Goal: Task Accomplishment & Management: Use online tool/utility

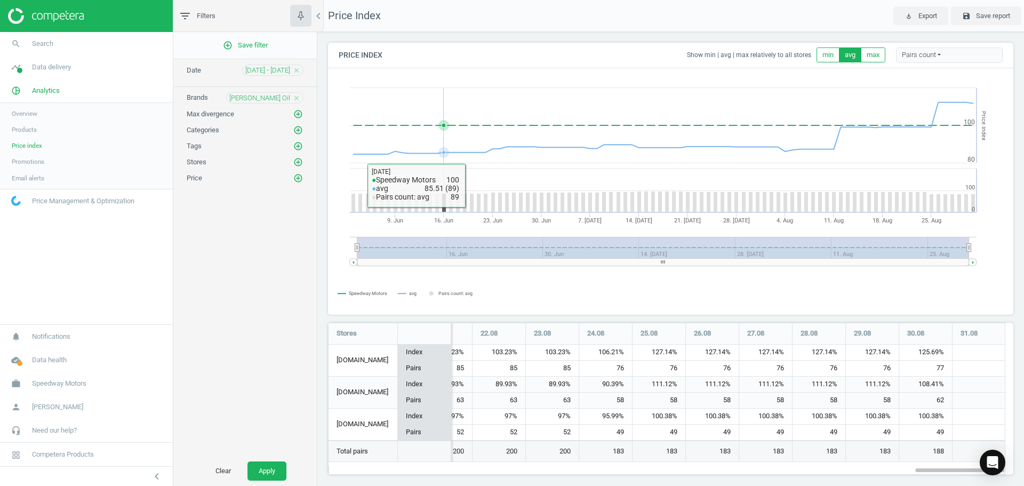
scroll to position [169, 694]
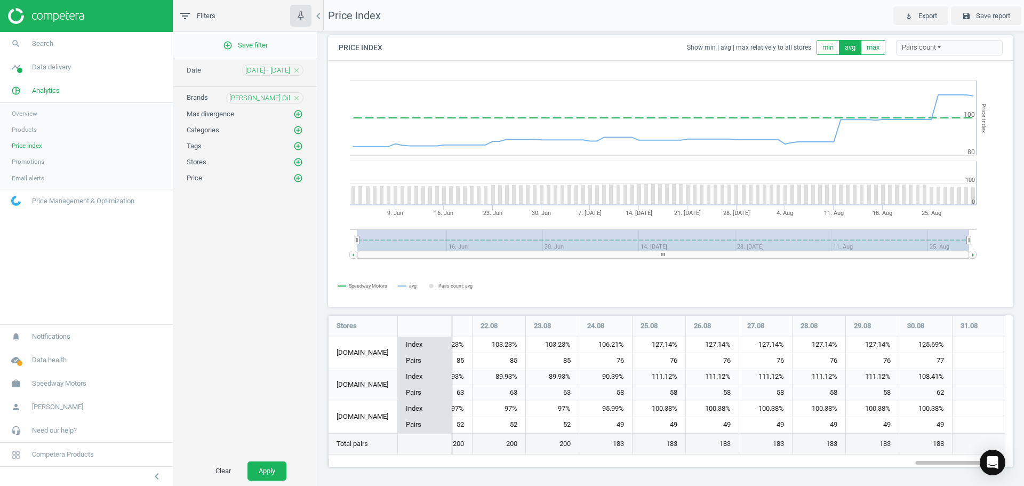
click at [27, 132] on span "Products" at bounding box center [24, 129] width 25 height 9
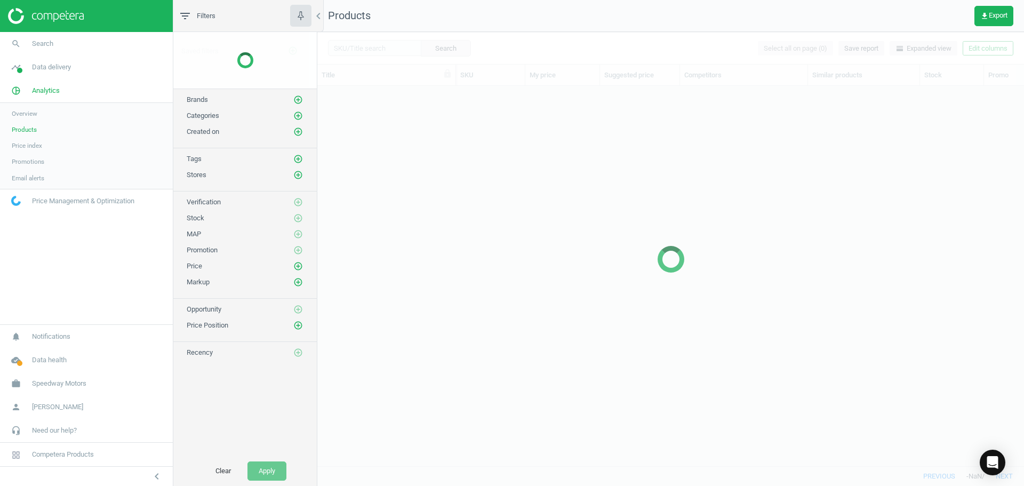
scroll to position [364, 699]
click at [27, 118] on span "Overview" at bounding box center [25, 113] width 26 height 9
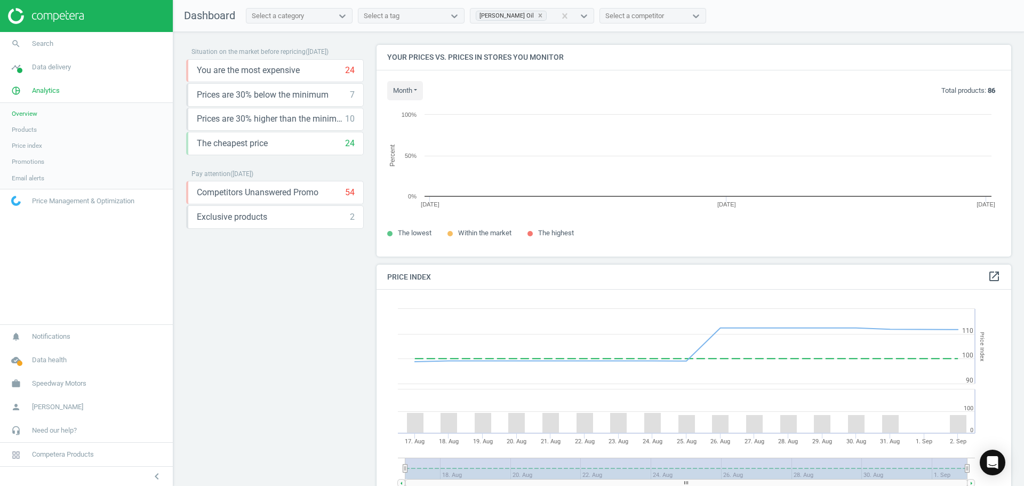
scroll to position [262, 643]
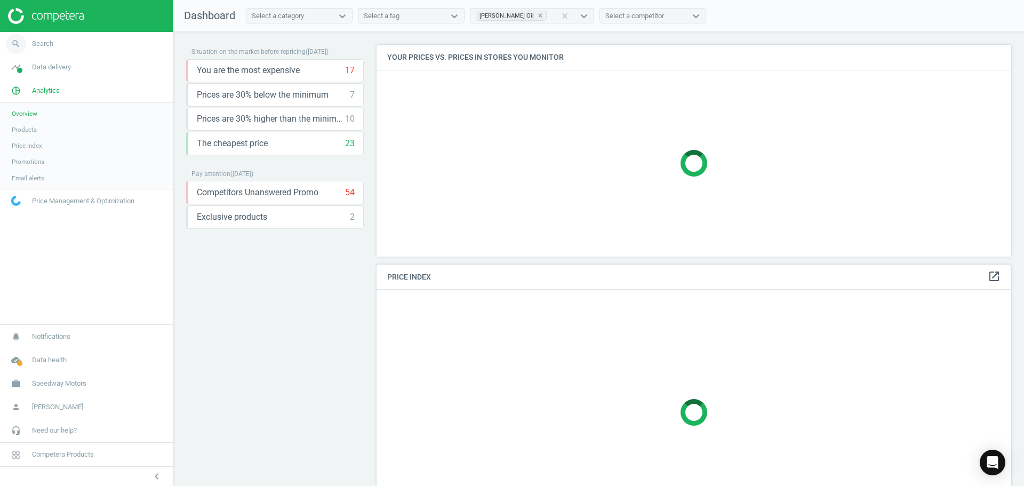
click at [39, 44] on span "Search" at bounding box center [42, 44] width 21 height 10
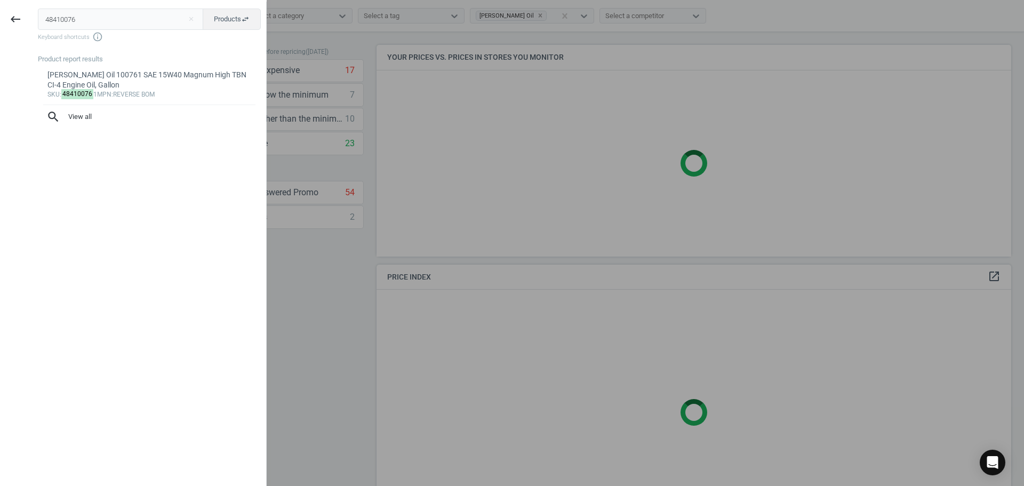
drag, startPoint x: 91, startPoint y: 23, endPoint x: 0, endPoint y: 23, distance: 90.7
click at [0, 23] on div "keyboard_backspace 48410076 close Products swap_horiz Keyboard shortcuts info_o…" at bounding box center [133, 245] width 267 height 486
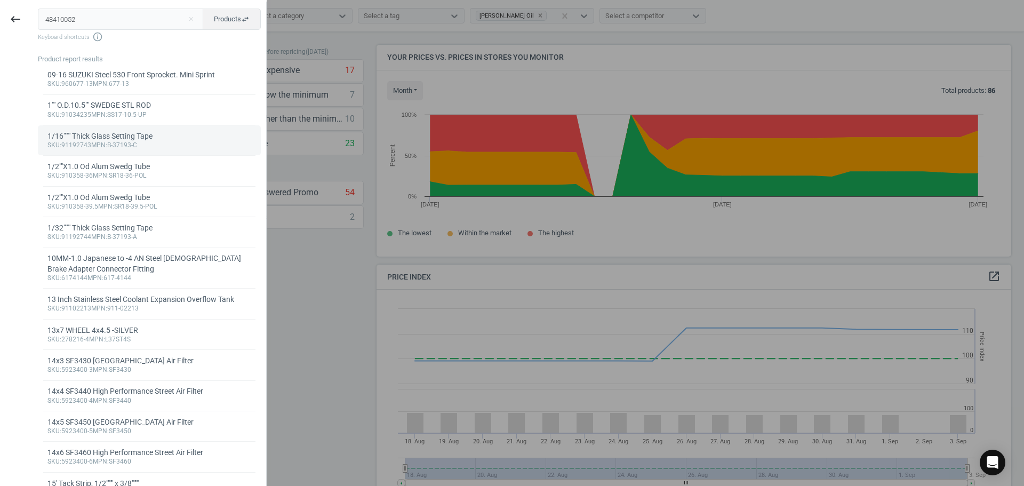
type input "48410052"
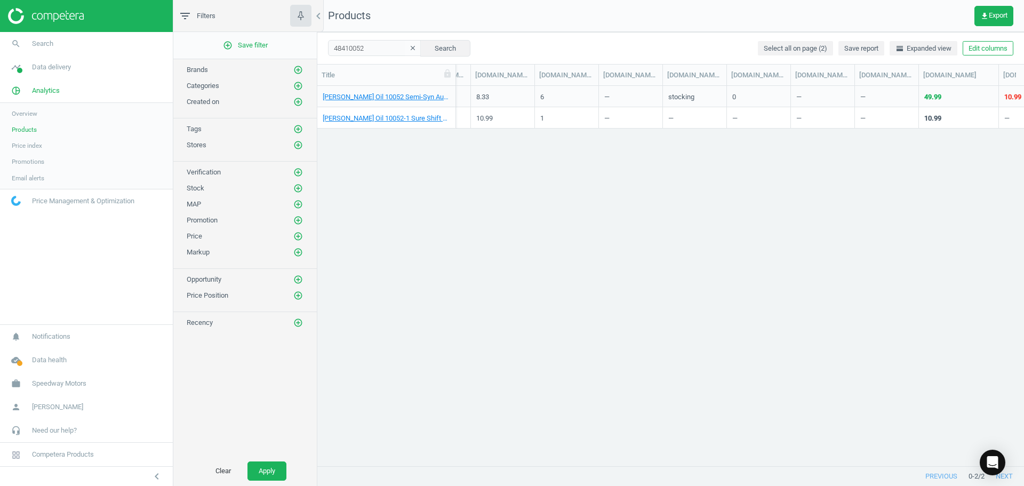
scroll to position [0, 847]
click at [560, 76] on div "[DOMAIN_NAME](units)" at bounding box center [569, 75] width 55 height 10
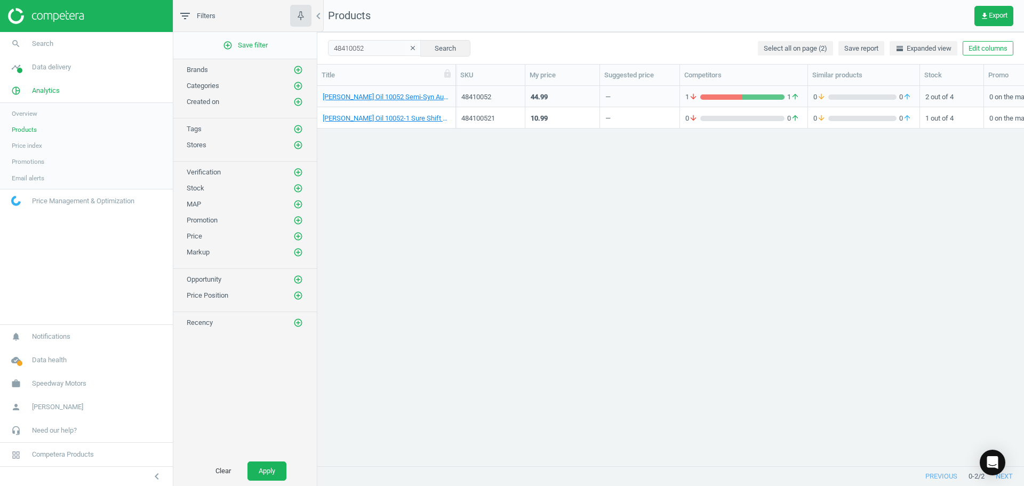
scroll to position [0, 0]
click at [26, 112] on span "Overview" at bounding box center [25, 113] width 26 height 9
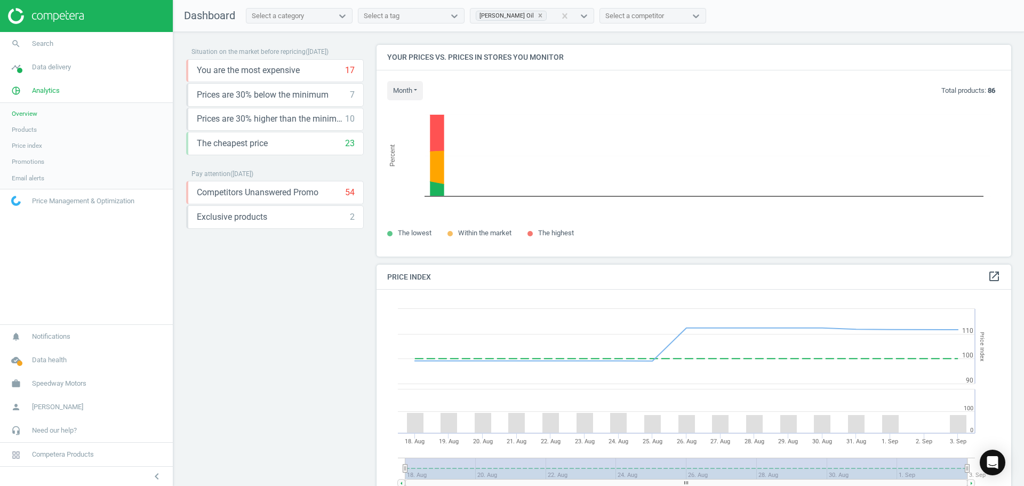
scroll to position [262, 643]
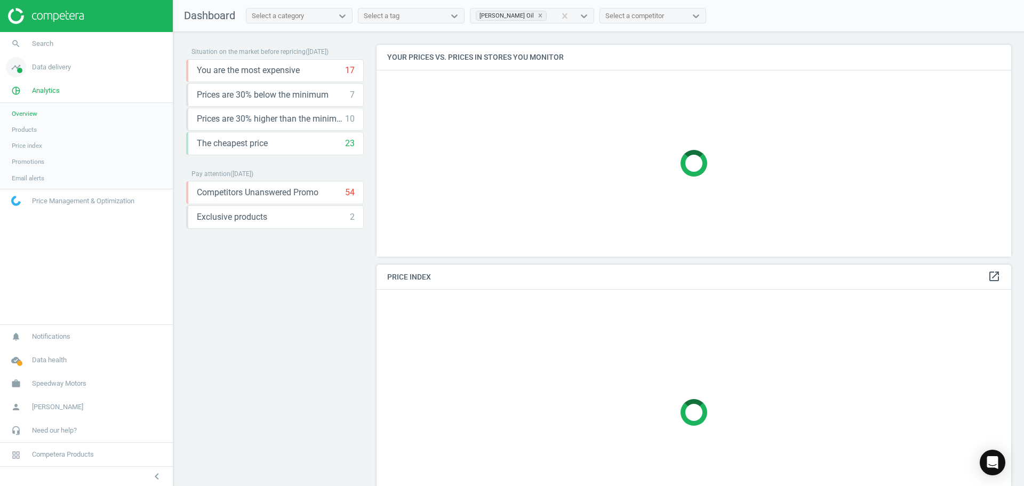
click at [45, 71] on span "Data delivery" at bounding box center [51, 67] width 39 height 10
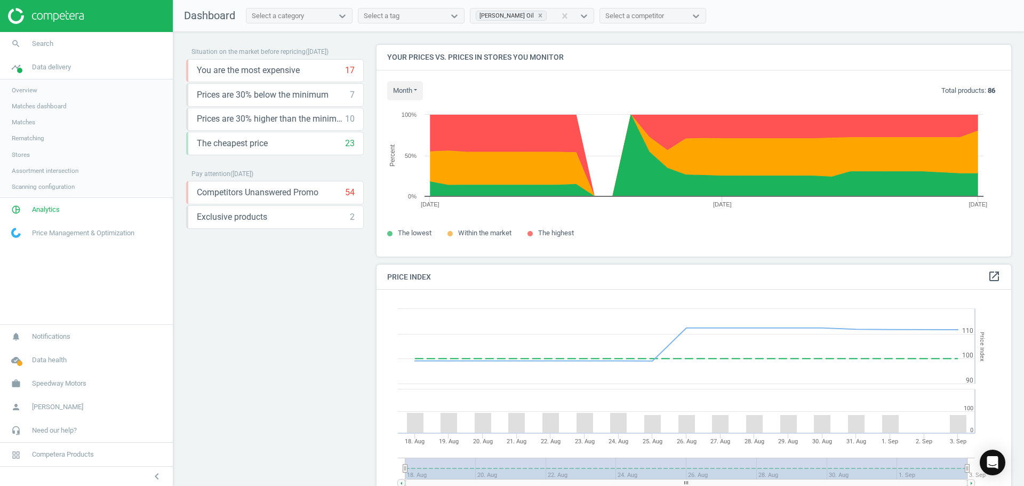
click at [27, 124] on span "Matches" at bounding box center [23, 122] width 23 height 9
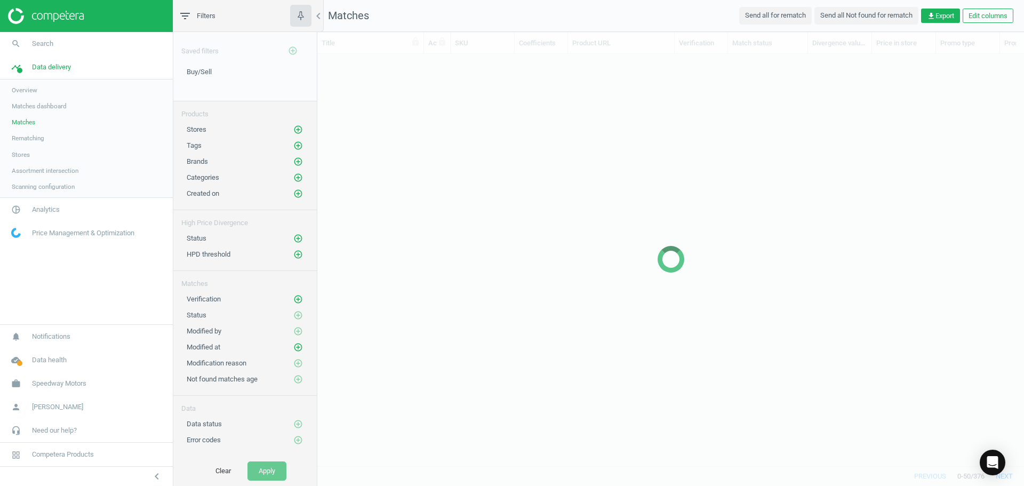
scroll to position [396, 699]
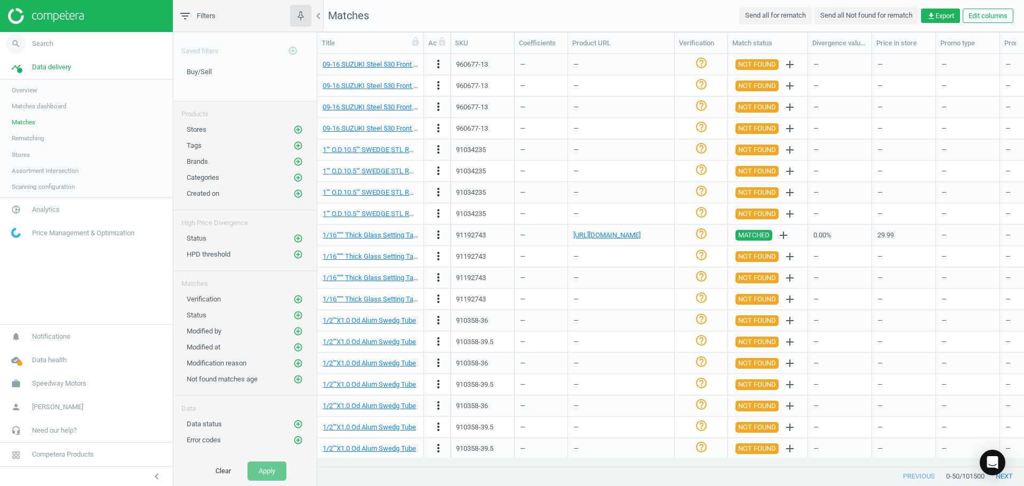
click at [48, 49] on link "search Search" at bounding box center [86, 43] width 173 height 23
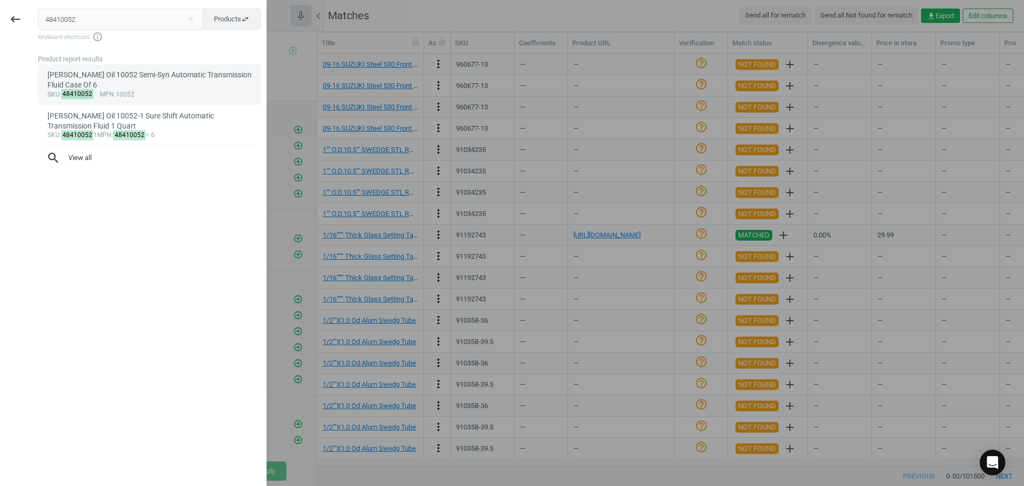
click at [181, 76] on div "[PERSON_NAME] Oil 10052 Semi-Syn Automatic Transmission Fluid Case Of 6" at bounding box center [149, 80] width 204 height 21
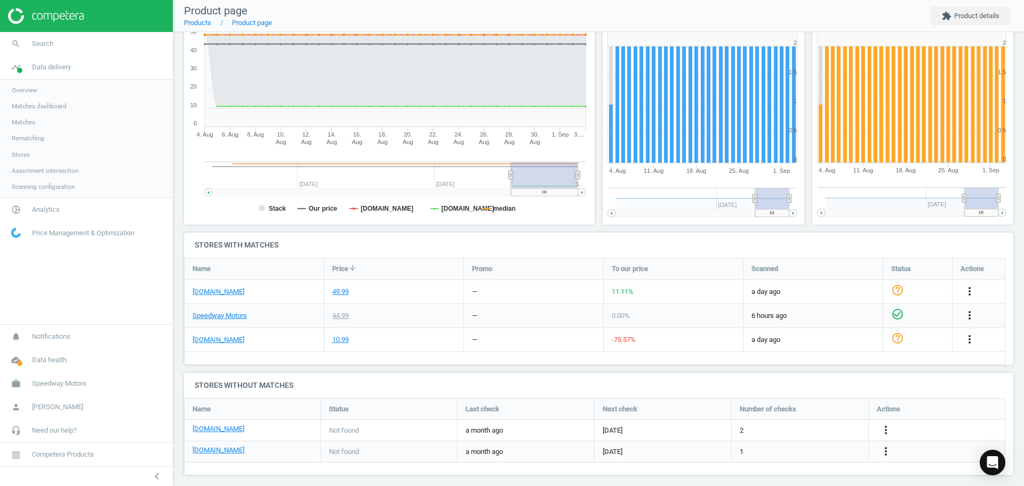
scroll to position [168, 0]
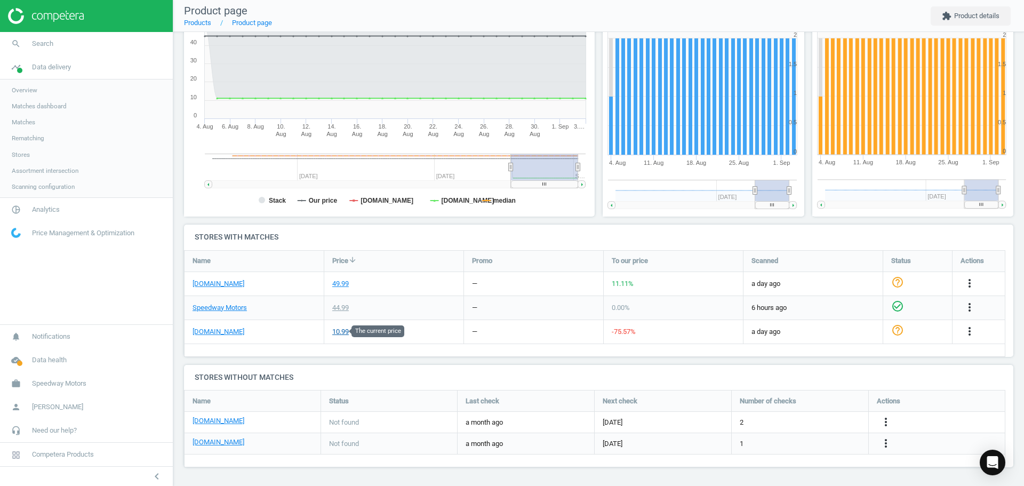
click at [338, 327] on div "10.99" at bounding box center [340, 332] width 17 height 10
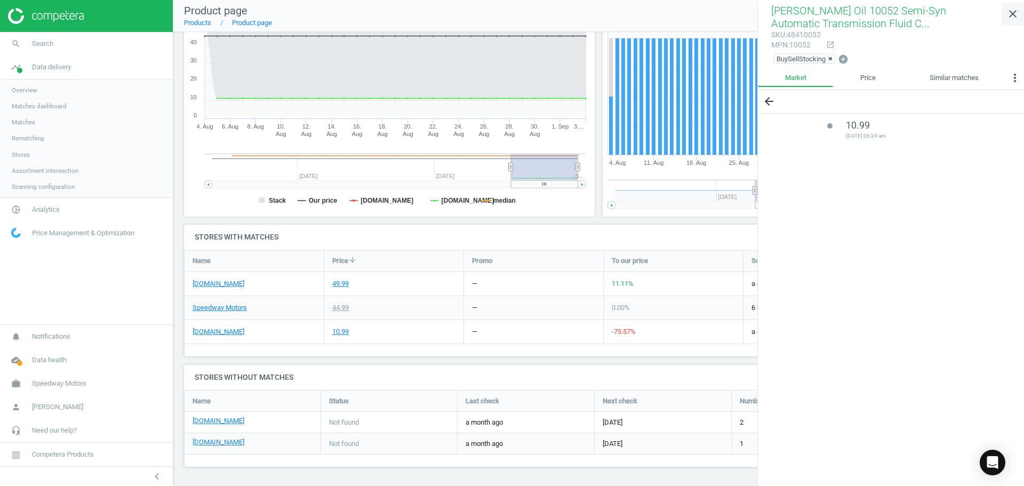
click at [1014, 12] on icon "close" at bounding box center [1013, 13] width 13 height 13
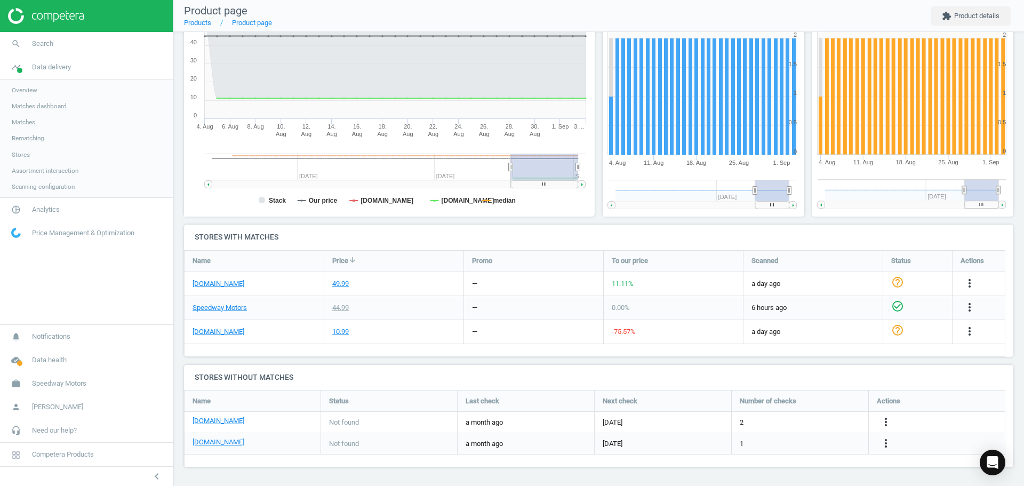
click at [761, 365] on h4 "Stores without matches" at bounding box center [599, 377] width 830 height 25
click at [971, 331] on icon "more_vert" at bounding box center [969, 331] width 13 height 13
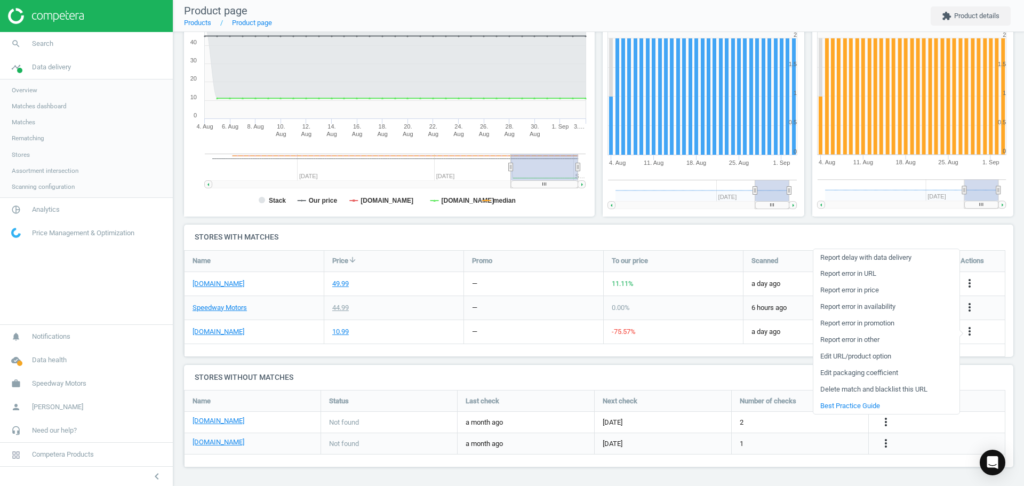
click at [688, 368] on h4 "Stores without matches" at bounding box center [599, 377] width 830 height 25
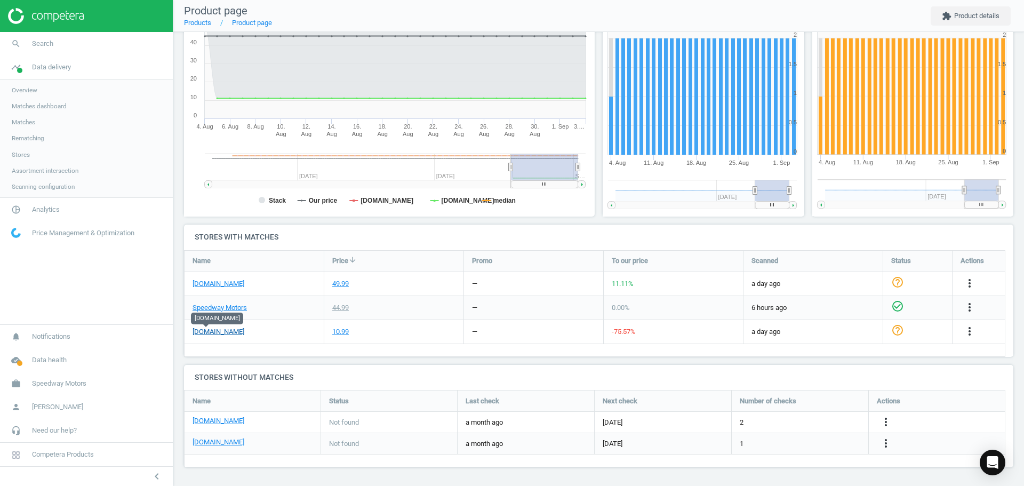
click at [211, 329] on link "[DOMAIN_NAME]" at bounding box center [219, 332] width 52 height 10
click at [969, 333] on icon "more_vert" at bounding box center [969, 331] width 13 height 13
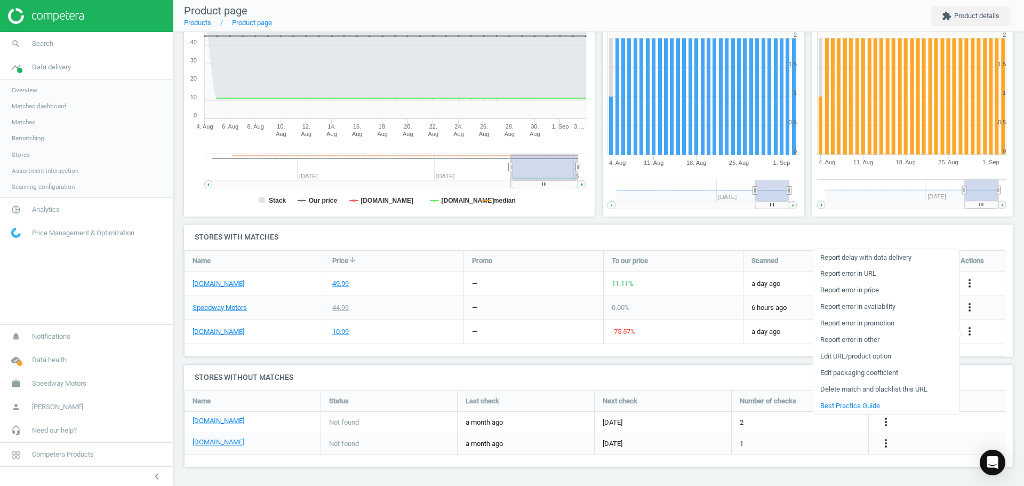
click at [870, 370] on link "Edit packaging coefficient" at bounding box center [887, 373] width 146 height 17
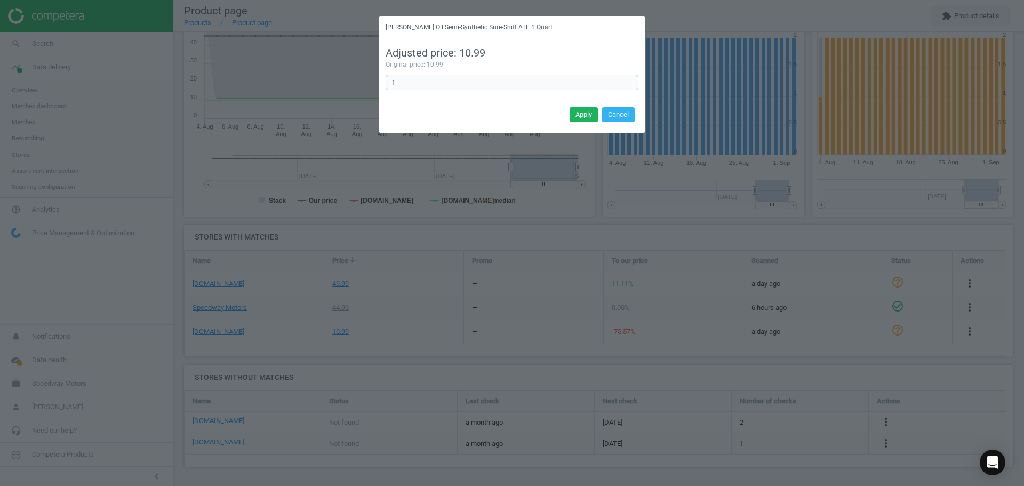
drag, startPoint x: 374, startPoint y: 81, endPoint x: 280, endPoint y: 81, distance: 95.0
click at [290, 81] on div "[PERSON_NAME] Oil Semi-Synthetic Sure-Shift ATF 1 Quart Adjusted price: 10.99 O…" at bounding box center [512, 243] width 1024 height 486
type input "6"
click at [579, 116] on button "Apply" at bounding box center [584, 114] width 28 height 15
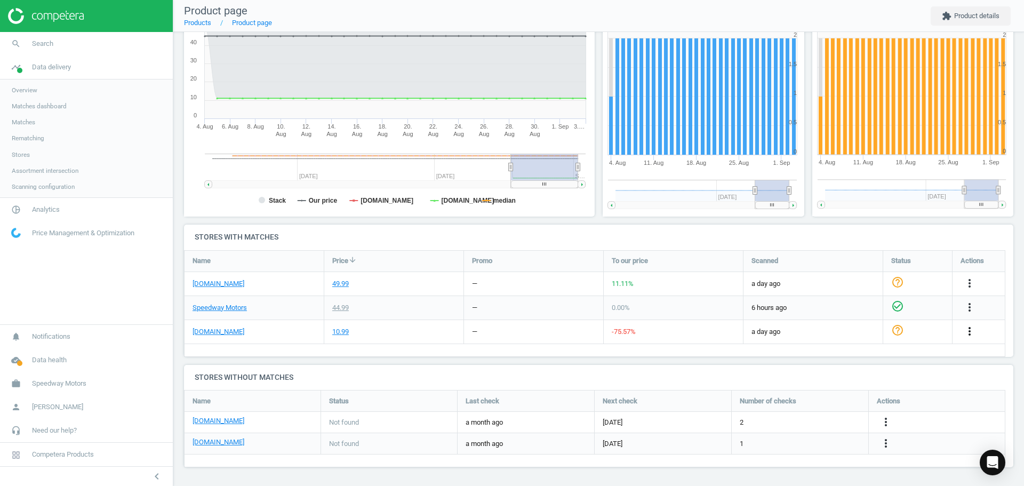
click at [971, 332] on icon "more_vert" at bounding box center [969, 331] width 13 height 13
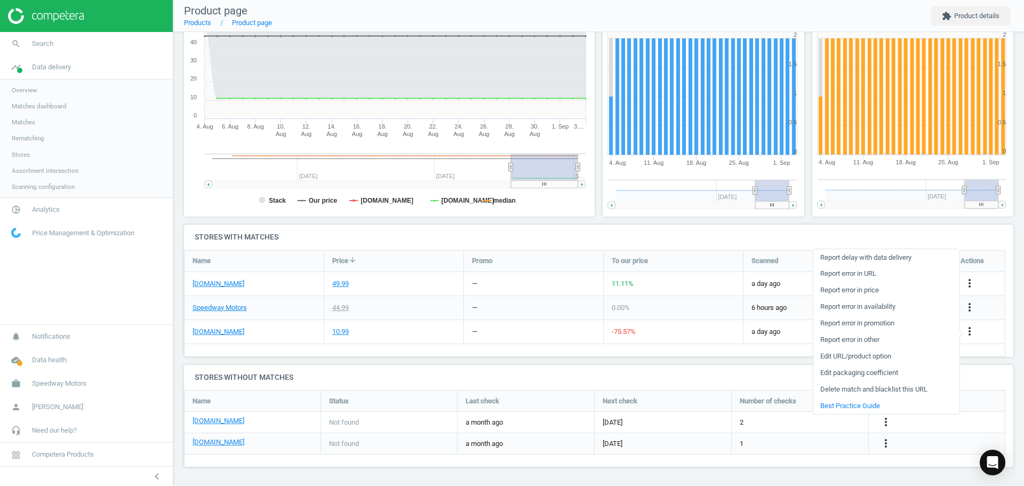
click at [880, 373] on link "Edit packaging coefficient" at bounding box center [887, 373] width 146 height 17
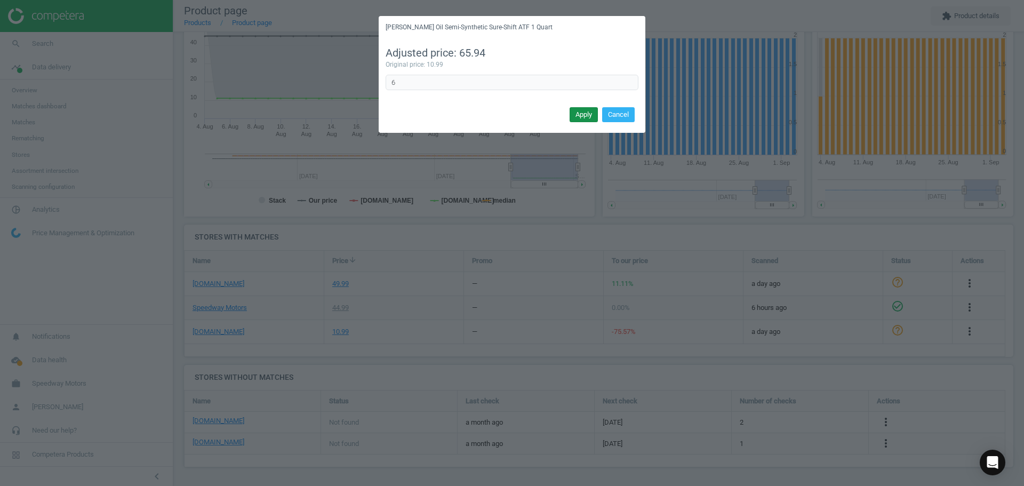
click at [581, 116] on button "Apply" at bounding box center [584, 114] width 28 height 15
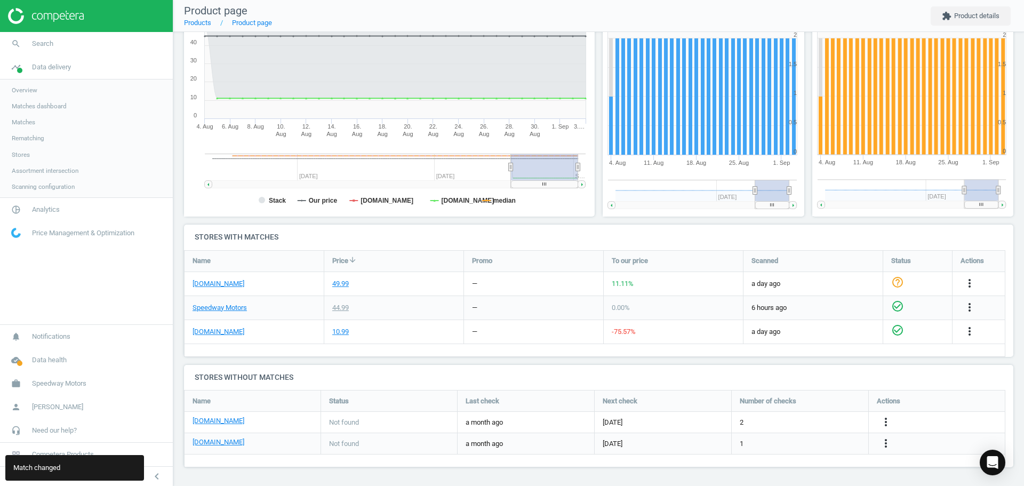
click at [900, 333] on icon "check_circle_outline" at bounding box center [897, 330] width 13 height 13
click at [226, 288] on link "[DOMAIN_NAME]" at bounding box center [219, 284] width 52 height 10
click at [898, 285] on icon "check_circle_outline" at bounding box center [897, 282] width 13 height 13
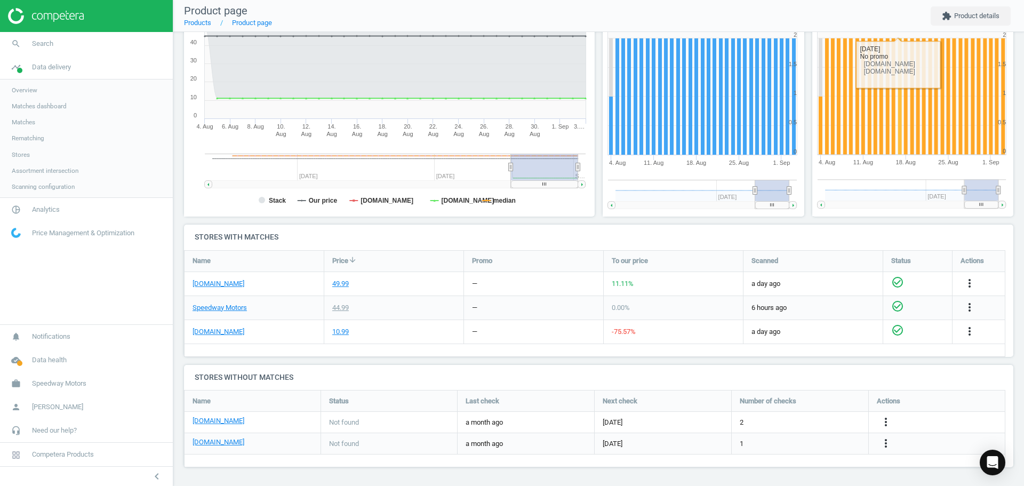
scroll to position [0, 0]
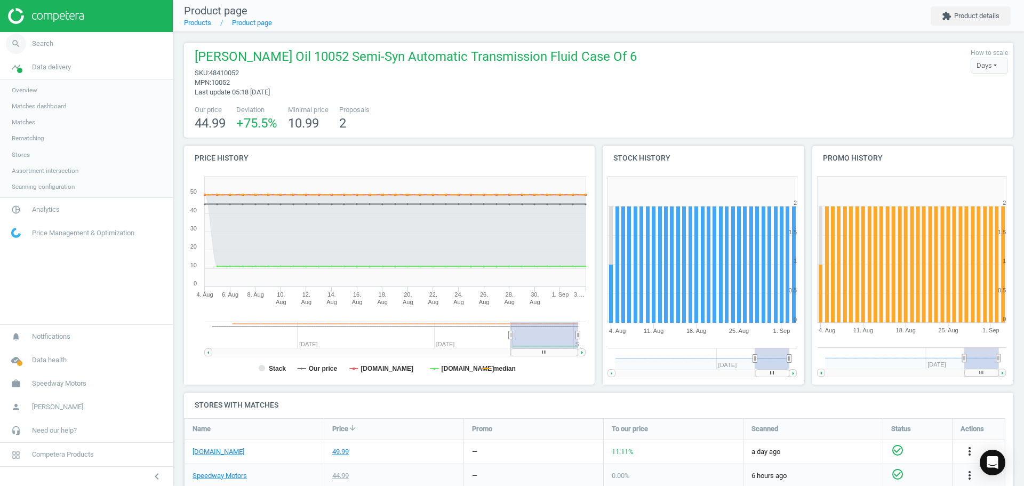
click at [43, 50] on link "search Search" at bounding box center [86, 43] width 173 height 23
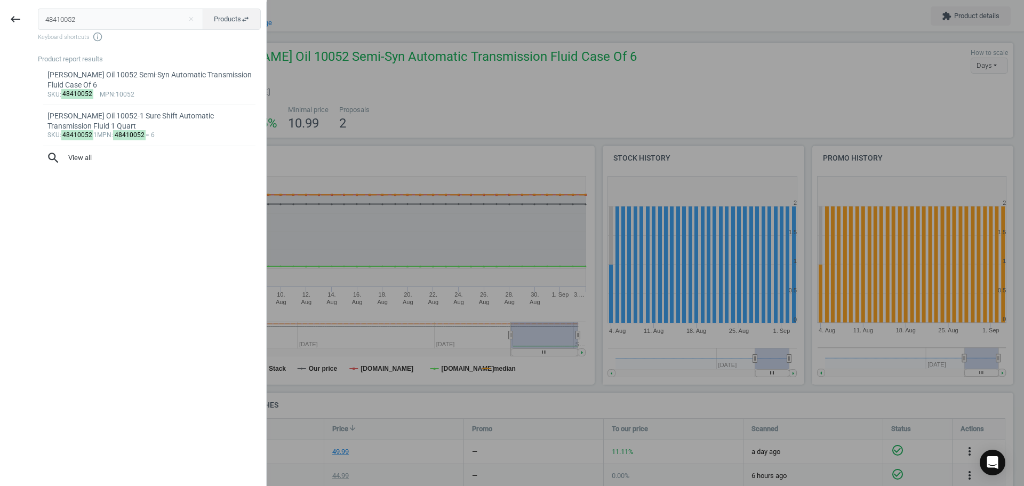
drag, startPoint x: 94, startPoint y: 23, endPoint x: 0, endPoint y: 20, distance: 94.5
click at [0, 20] on div "keyboard_backspace 48410052 close Products swap_horiz Keyboard shortcuts info_o…" at bounding box center [133, 245] width 267 height 486
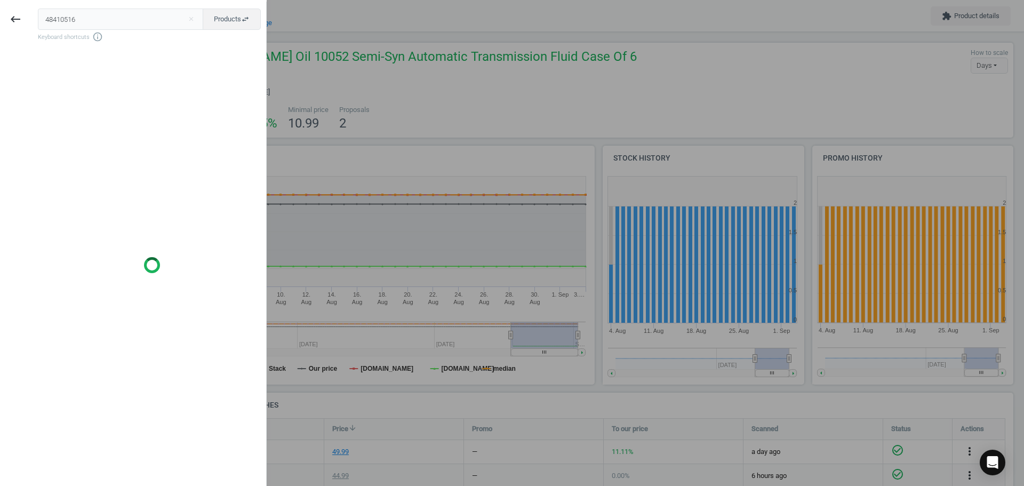
type input "48410516"
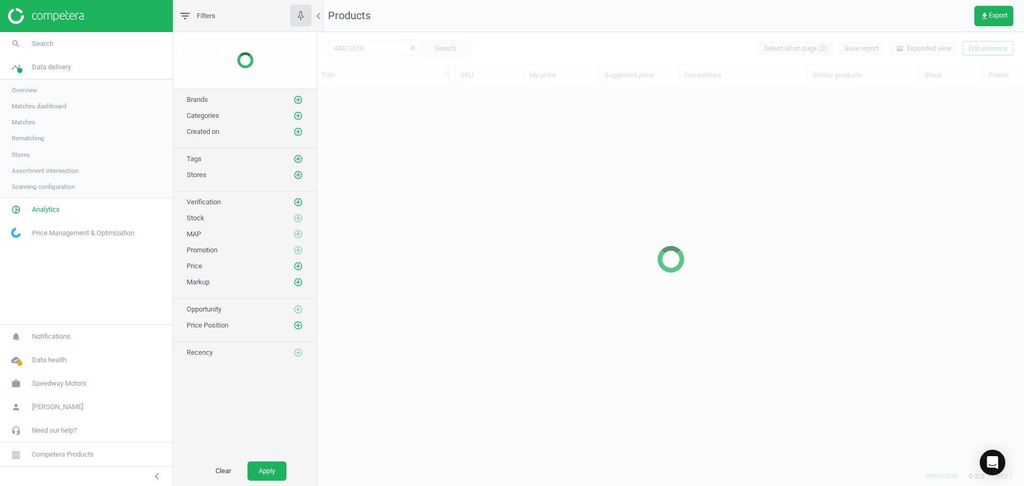
scroll to position [364, 699]
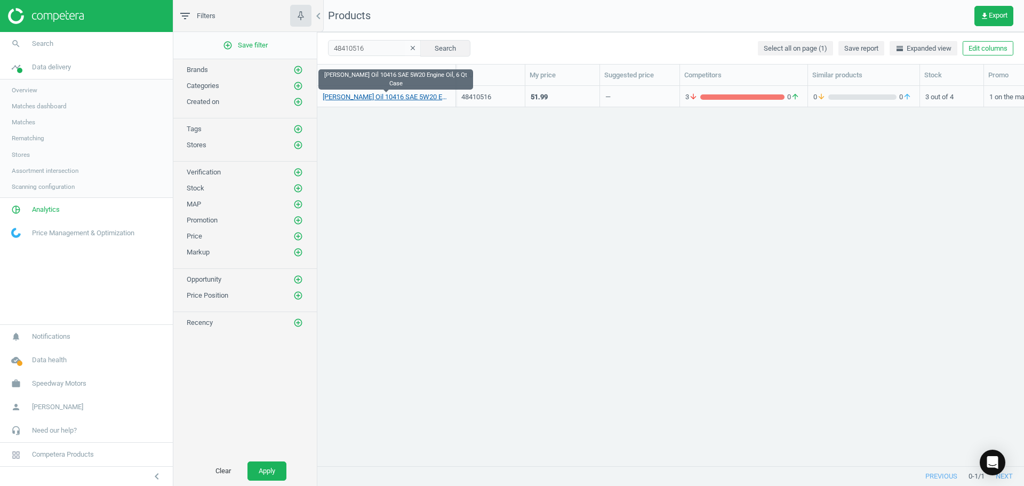
click at [381, 97] on link "[PERSON_NAME] Oil 10416 SAE 5W20 Engine Oil, 6 Qt Case" at bounding box center [386, 97] width 127 height 10
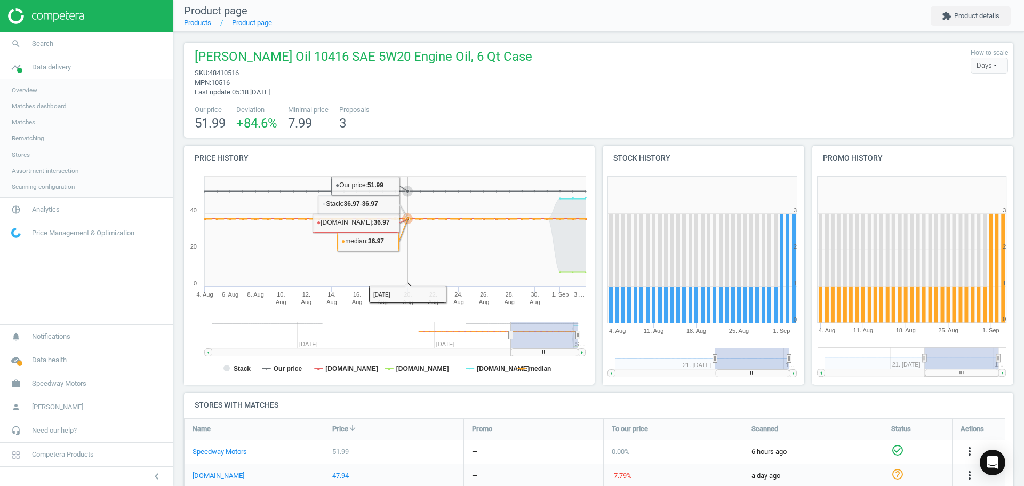
scroll to position [171, 0]
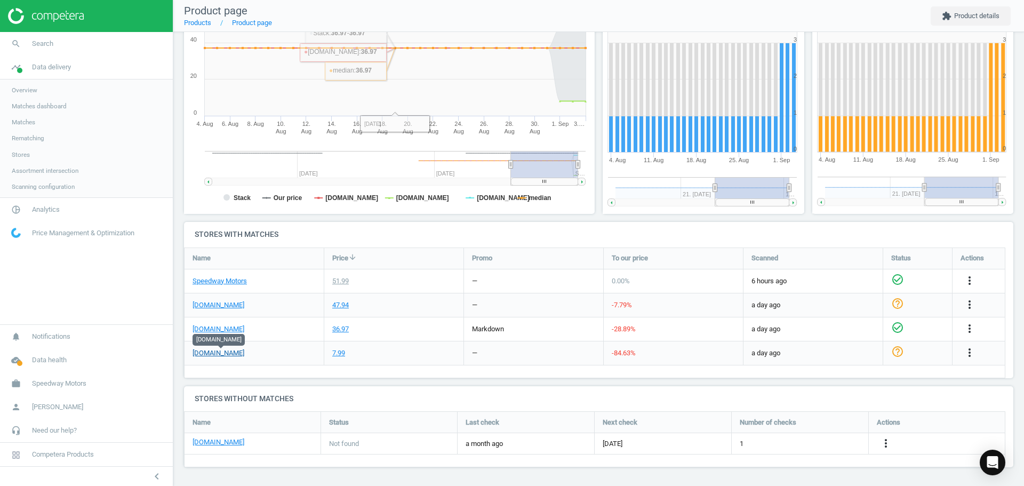
click at [244, 351] on link "[DOMAIN_NAME]" at bounding box center [219, 353] width 52 height 10
click at [967, 354] on icon "more_vert" at bounding box center [969, 352] width 13 height 13
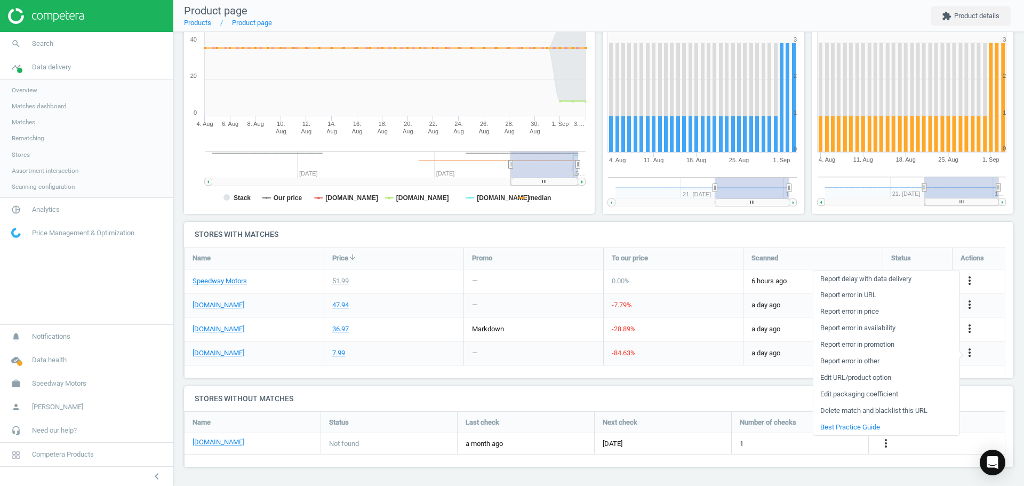
click at [867, 396] on link "Edit packaging coefficient" at bounding box center [887, 394] width 146 height 17
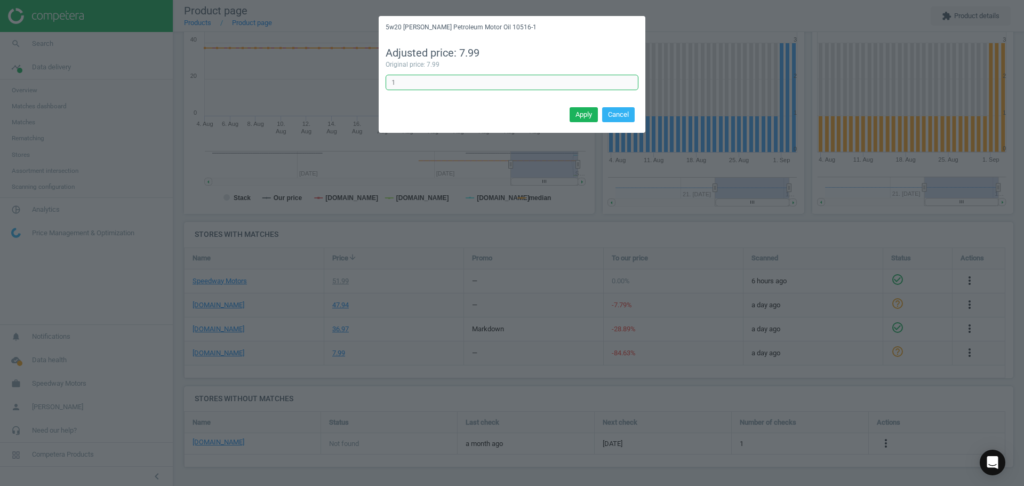
drag, startPoint x: 433, startPoint y: 84, endPoint x: 343, endPoint y: 86, distance: 89.7
click at [348, 86] on div "5w20 [PERSON_NAME] Petroleum Motor Oil 10516-1 Adjusted price: 7.99 Original pr…" at bounding box center [512, 243] width 1024 height 486
type input "6"
click at [587, 112] on button "Apply" at bounding box center [584, 114] width 28 height 15
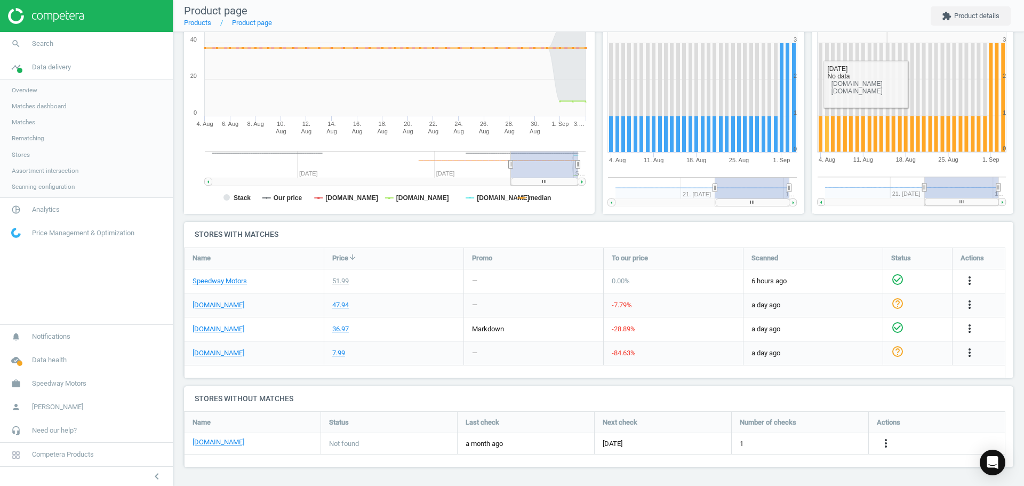
scroll to position [0, 0]
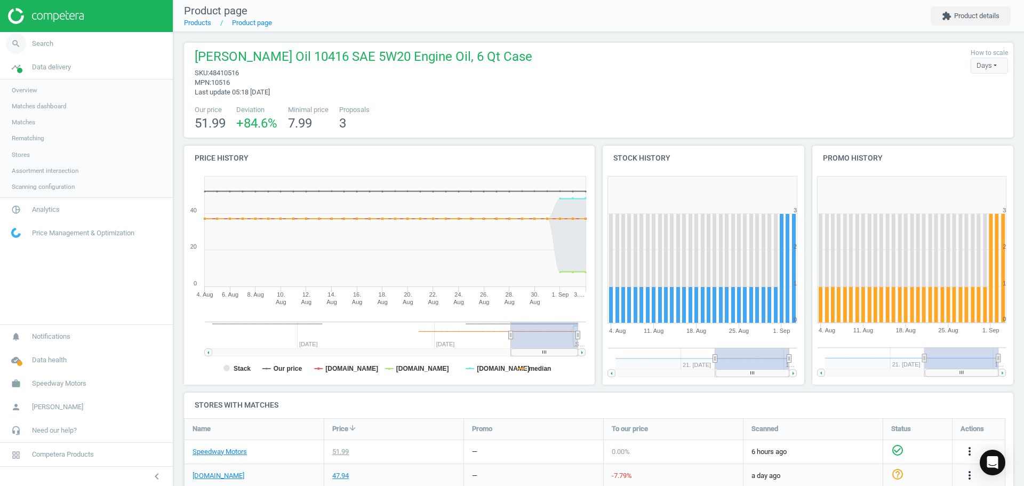
click at [39, 45] on span "Search" at bounding box center [42, 44] width 21 height 10
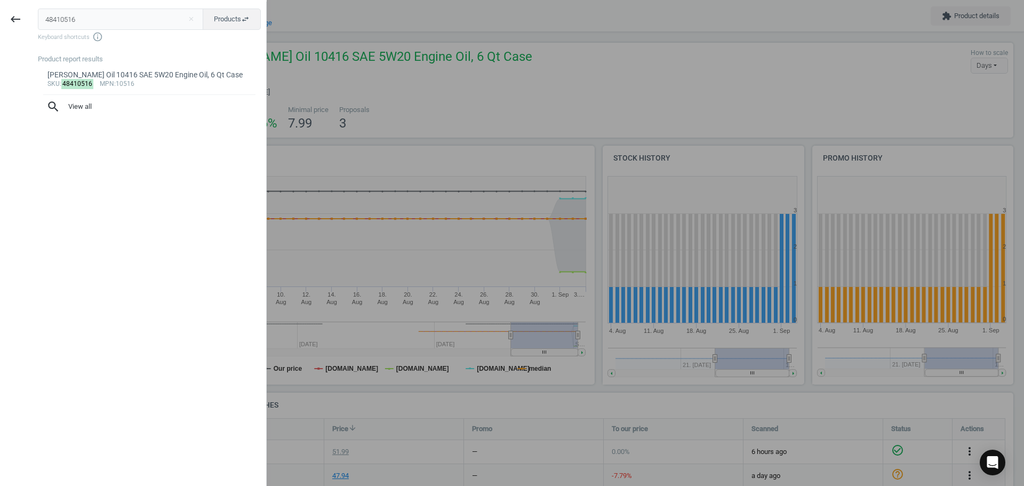
drag, startPoint x: 111, startPoint y: 20, endPoint x: 1, endPoint y: 21, distance: 109.9
click at [0, 21] on div "keyboard_backspace 48410516 close Products swap_horiz Keyboard shortcuts info_o…" at bounding box center [133, 245] width 267 height 486
type input "48410513"
click at [135, 77] on div "[PERSON_NAME] 10513 Slick Mist Tire and Trim Polish, Case of 6 Bottles" at bounding box center [149, 80] width 204 height 21
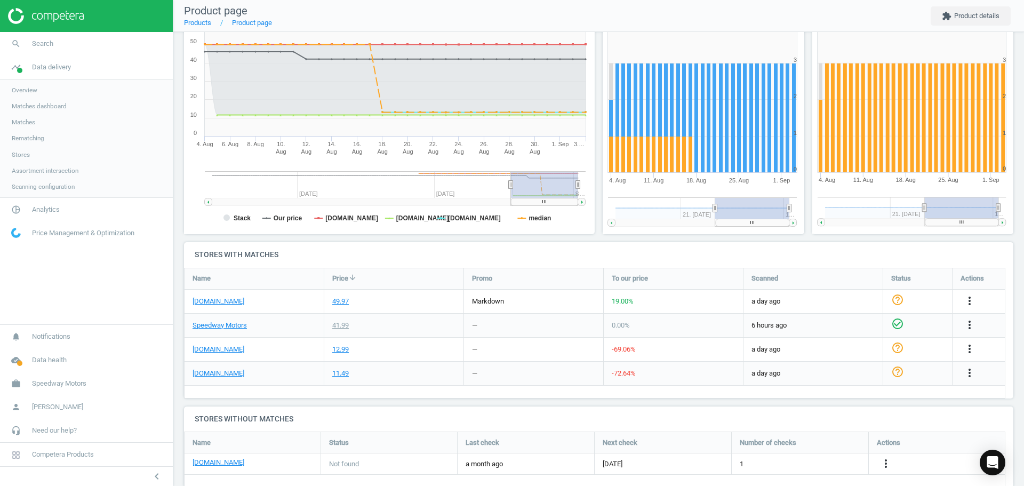
scroll to position [180, 0]
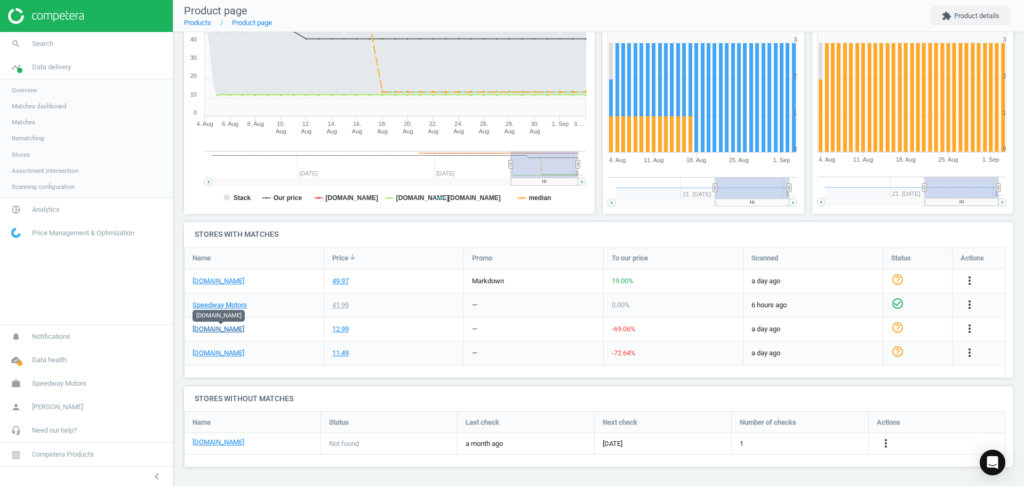
click at [240, 325] on link "[DOMAIN_NAME]" at bounding box center [219, 329] width 52 height 10
click at [971, 333] on icon "more_vert" at bounding box center [969, 328] width 13 height 13
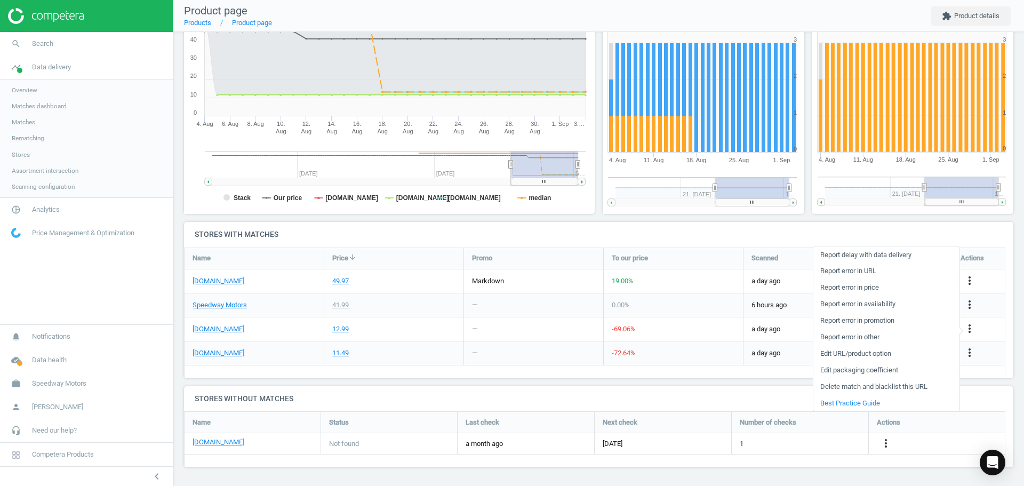
click at [875, 371] on link "Edit packaging coefficient" at bounding box center [887, 370] width 146 height 17
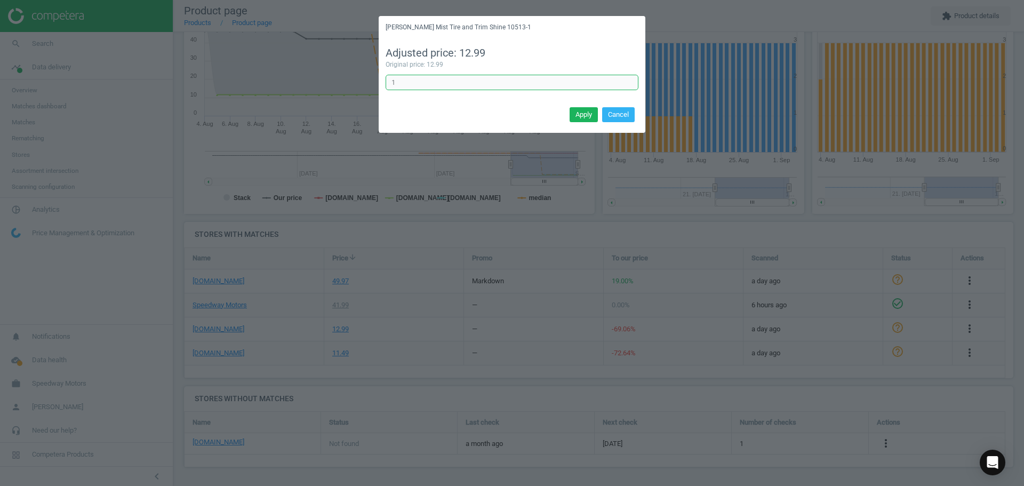
drag, startPoint x: 417, startPoint y: 82, endPoint x: 353, endPoint y: 78, distance: 64.1
click at [362, 79] on div "[PERSON_NAME] Mist Tire and Trim Shine 10513-1 Adjusted price: 12.99 Original p…" at bounding box center [512, 243] width 1024 height 486
type input "6"
click at [572, 110] on button "Apply" at bounding box center [584, 114] width 28 height 15
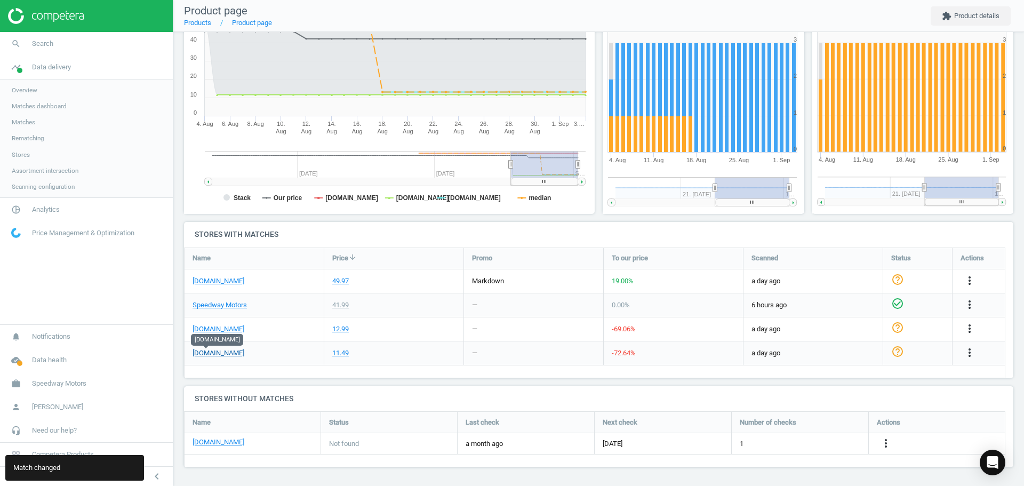
click at [201, 355] on link "[DOMAIN_NAME]" at bounding box center [219, 353] width 52 height 10
click at [969, 354] on icon "more_vert" at bounding box center [969, 352] width 13 height 13
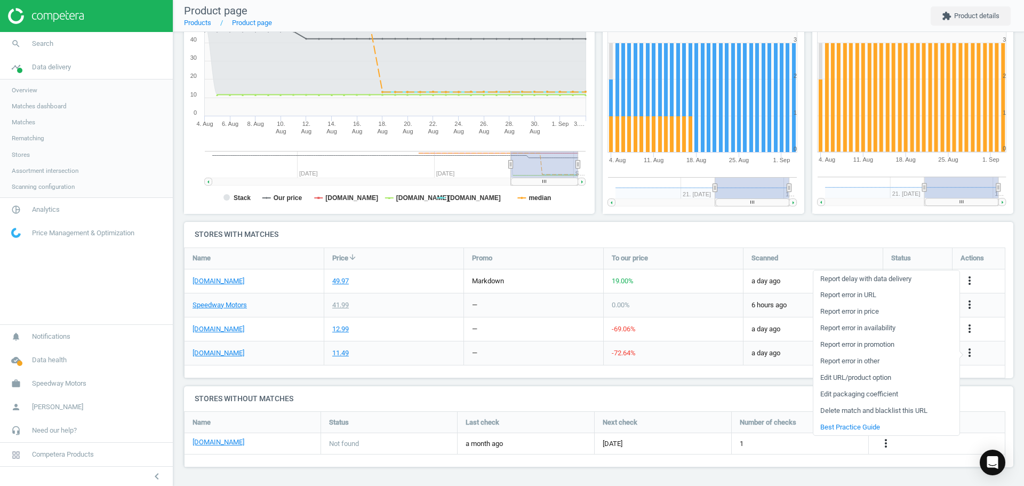
click at [856, 393] on link "Edit packaging coefficient" at bounding box center [887, 394] width 146 height 17
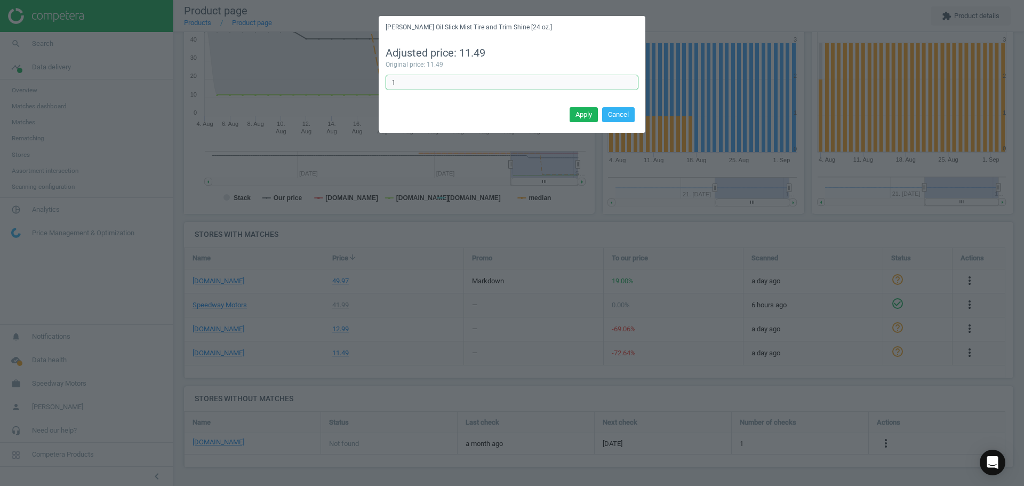
drag, startPoint x: 387, startPoint y: 83, endPoint x: 326, endPoint y: 84, distance: 60.8
click at [349, 85] on div "[PERSON_NAME] Oil Slick Mist Tire and Trim Shine [24 oz.] Adjusted price: 11.49…" at bounding box center [512, 243] width 1024 height 486
type input "6"
click at [581, 116] on button "Apply" at bounding box center [584, 114] width 28 height 15
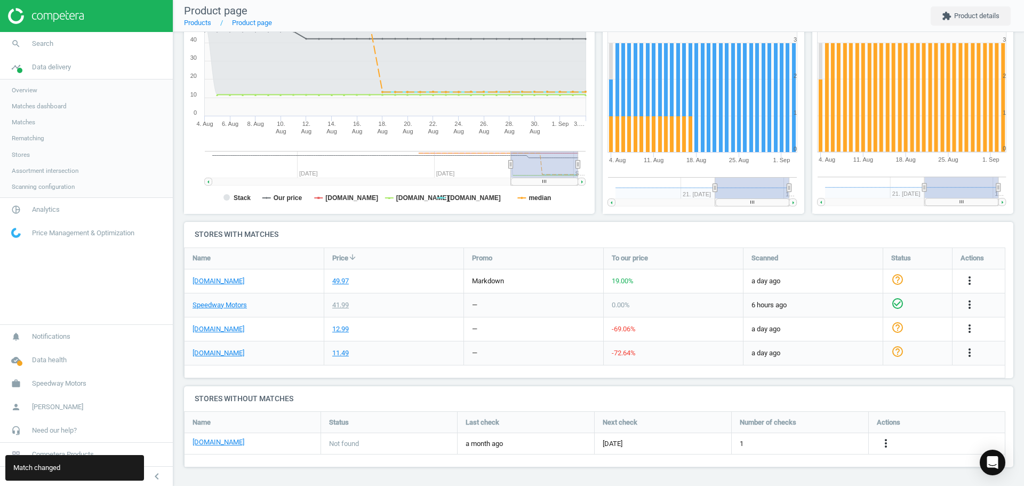
scroll to position [0, 0]
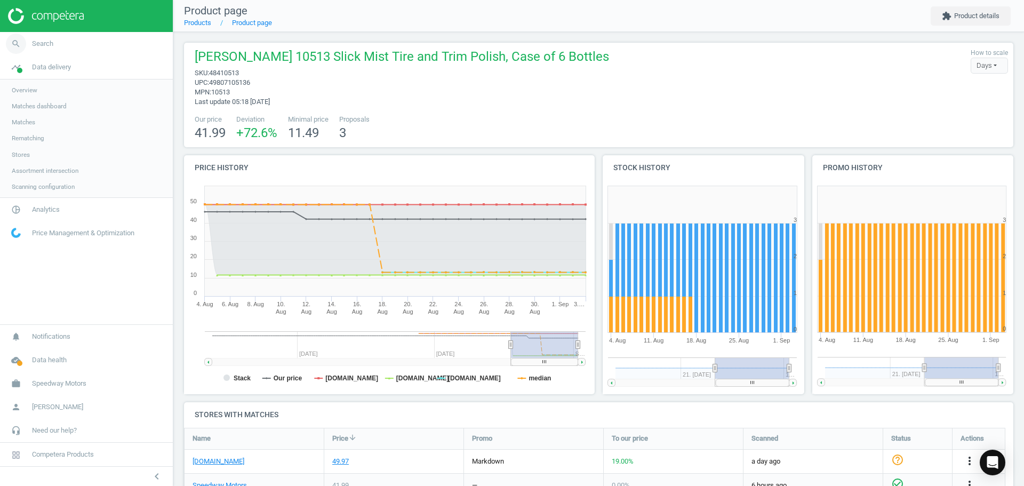
click at [40, 39] on span "Search" at bounding box center [42, 44] width 21 height 10
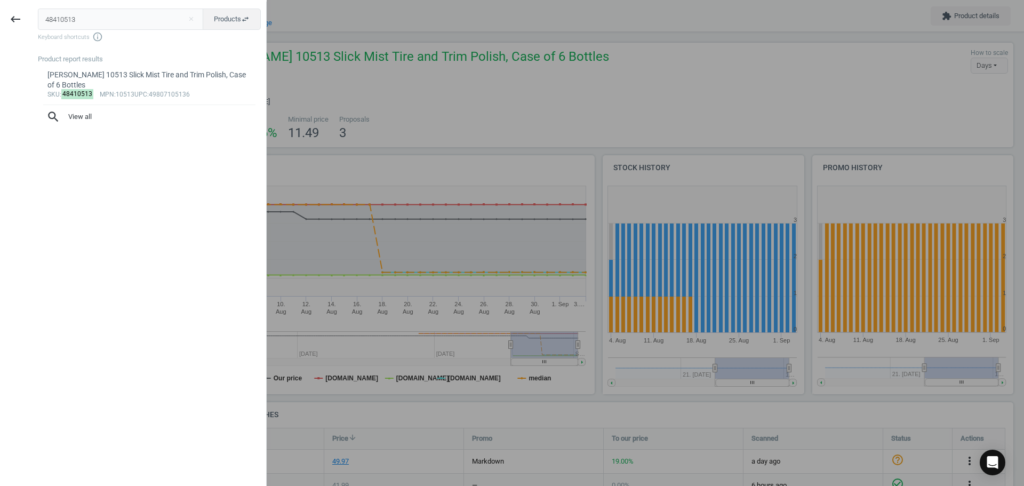
click at [795, 111] on div at bounding box center [512, 243] width 1024 height 486
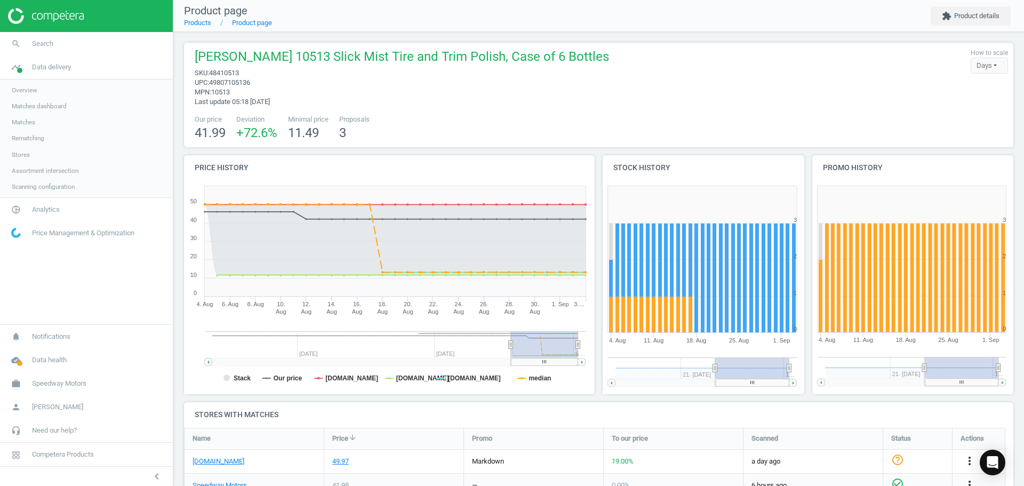
scroll to position [180, 0]
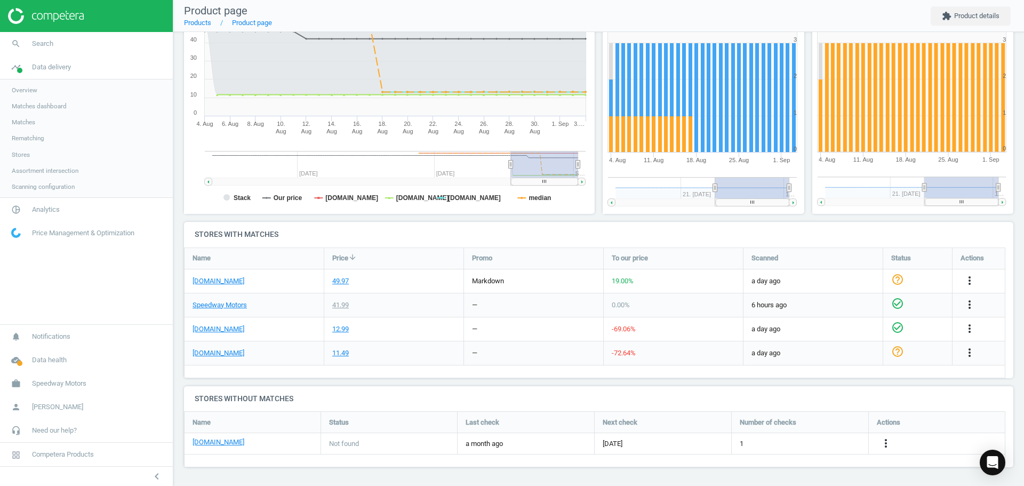
click at [898, 327] on icon "check_circle_outline" at bounding box center [897, 327] width 13 height 13
click at [900, 354] on icon "check_circle_outline" at bounding box center [897, 351] width 13 height 13
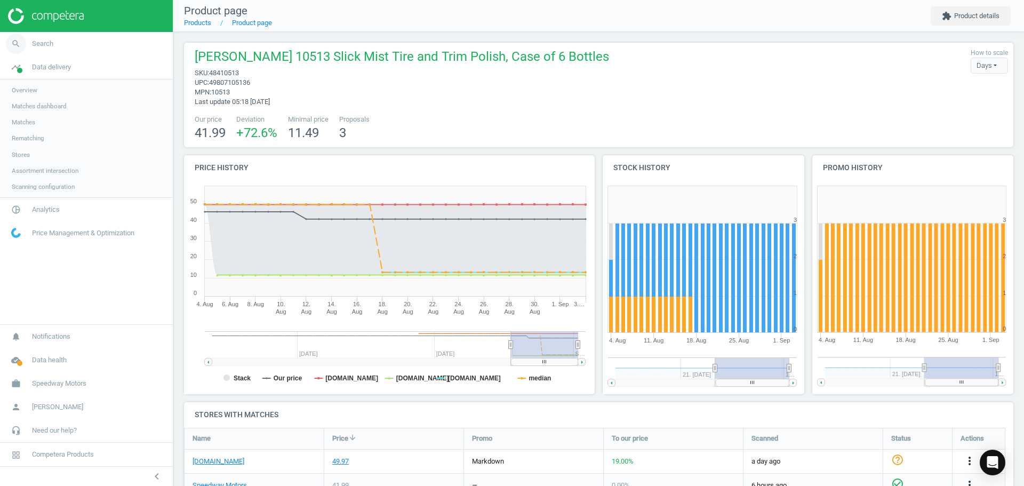
click at [38, 44] on span "Search" at bounding box center [42, 44] width 21 height 10
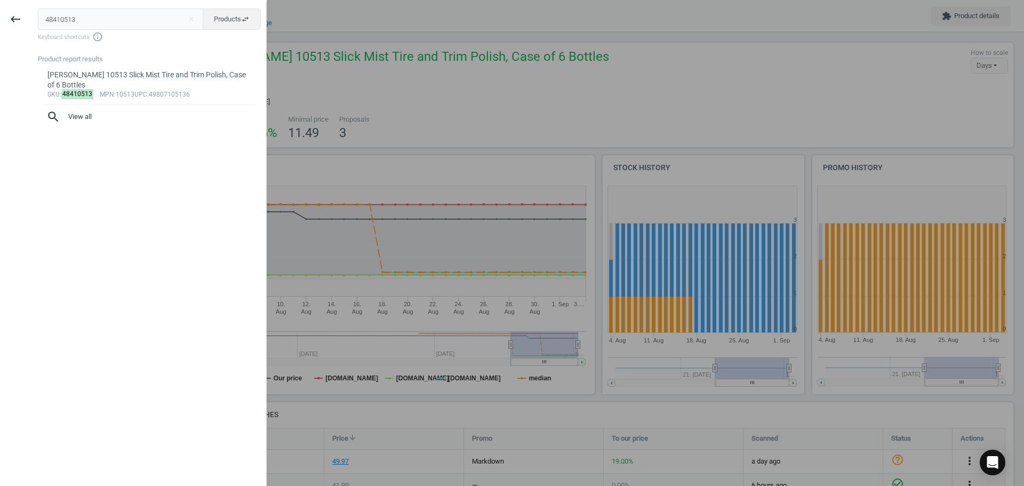
drag, startPoint x: 99, startPoint y: 23, endPoint x: 0, endPoint y: 19, distance: 98.8
click at [0, 18] on div "keyboard_backspace 48410513 close Products swap_horiz Keyboard shortcuts info_o…" at bounding box center [133, 245] width 267 height 486
type input "48410635"
click at [202, 74] on div "[PERSON_NAME] Oil 10635 Break In Engine Oil, 20W50, Case/6 Quarts" at bounding box center [149, 80] width 204 height 21
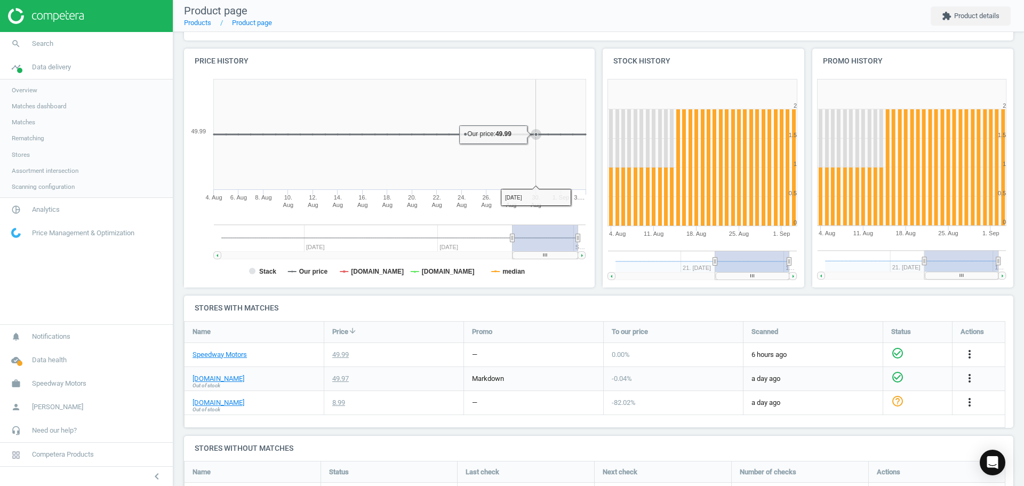
scroll to position [178, 0]
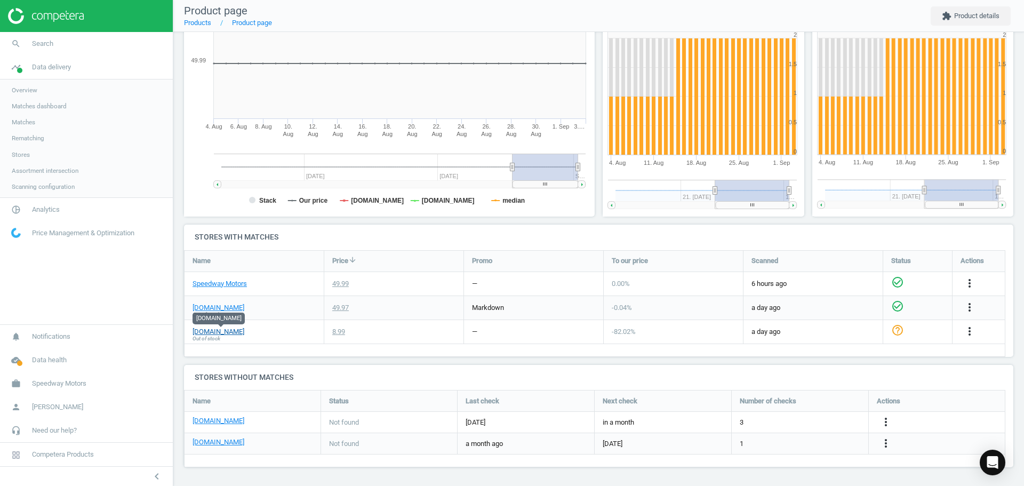
click at [231, 333] on link "[DOMAIN_NAME]" at bounding box center [219, 332] width 52 height 10
click at [971, 332] on icon "more_vert" at bounding box center [969, 331] width 13 height 13
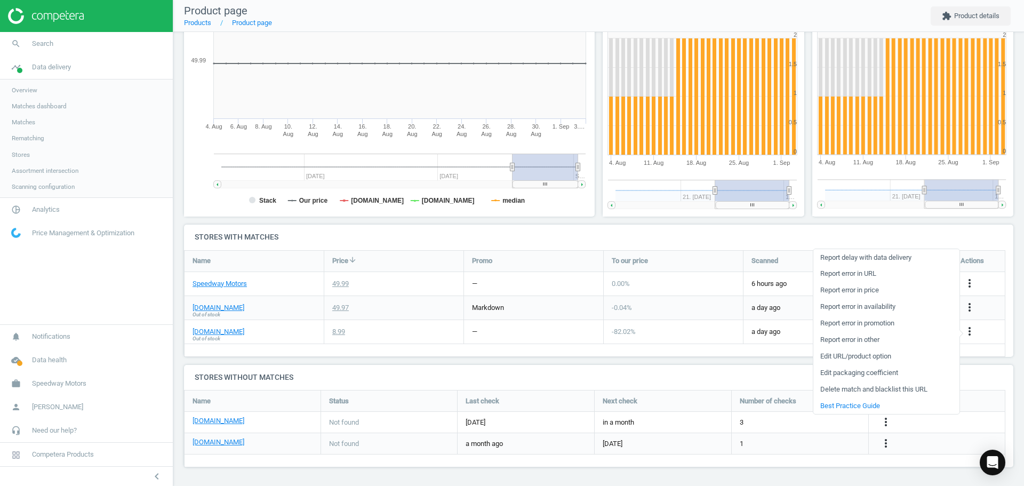
click at [881, 374] on link "Edit packaging coefficient" at bounding box center [887, 373] width 146 height 17
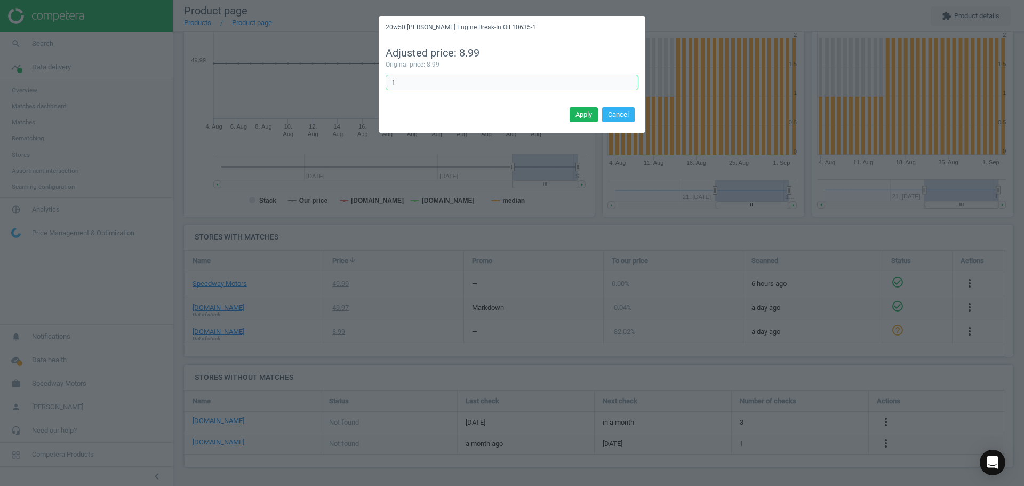
drag, startPoint x: 430, startPoint y: 82, endPoint x: 311, endPoint y: 83, distance: 119.0
click at [326, 81] on div "20w50 [PERSON_NAME] Engine Break-In Oil 10635-1 Adjusted price: 8.99 Original p…" at bounding box center [512, 243] width 1024 height 486
type input "6"
click at [581, 113] on button "Apply" at bounding box center [584, 114] width 28 height 15
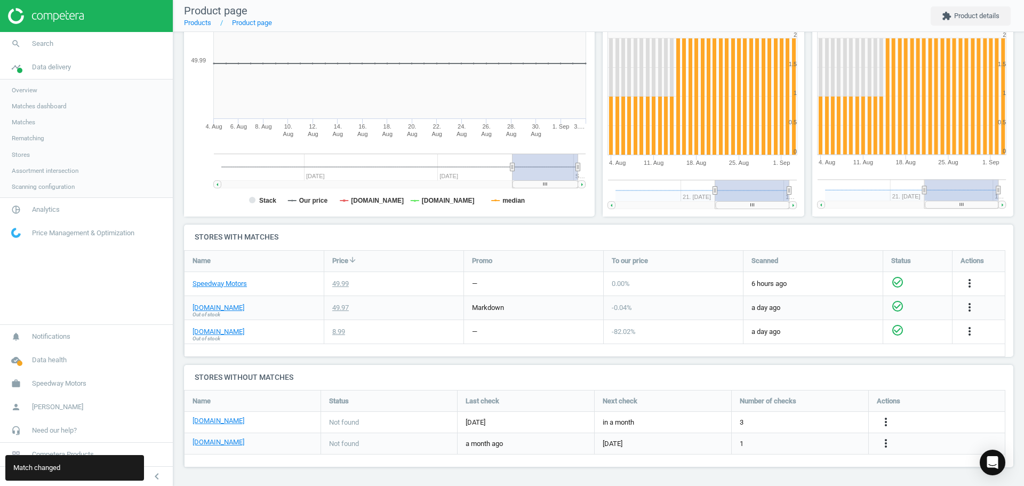
click at [895, 331] on icon "check_circle_outline" at bounding box center [897, 330] width 13 height 13
click at [51, 41] on span "Search" at bounding box center [42, 44] width 21 height 10
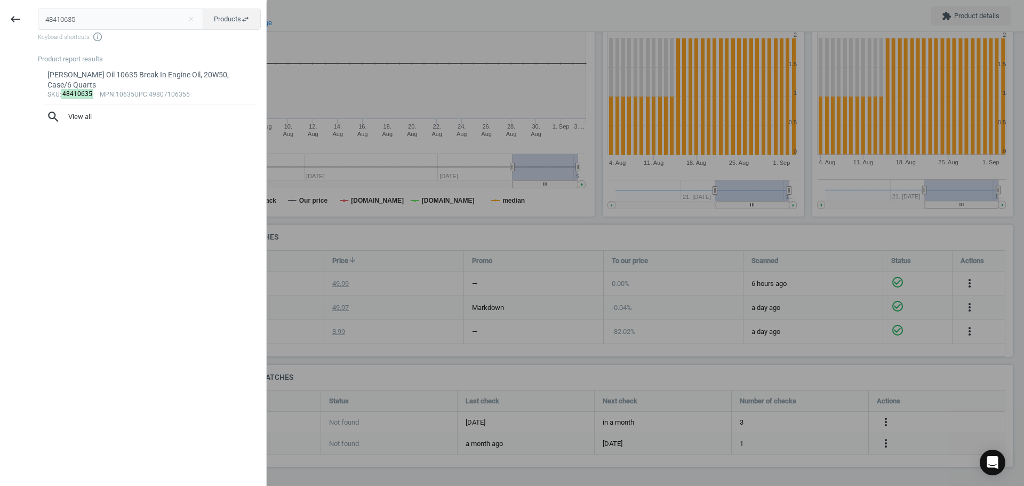
drag, startPoint x: 133, startPoint y: 22, endPoint x: 97, endPoint y: 9, distance: 38.5
click at [0, 11] on div "keyboard_backspace 48410635 close Products swap_horiz Keyboard shortcuts info_o…" at bounding box center [133, 245] width 267 height 486
type input "48410640"
click at [144, 79] on div "[PERSON_NAME] 10640 Super Coolant Additive, Case of 12 Bottles" at bounding box center [149, 80] width 204 height 21
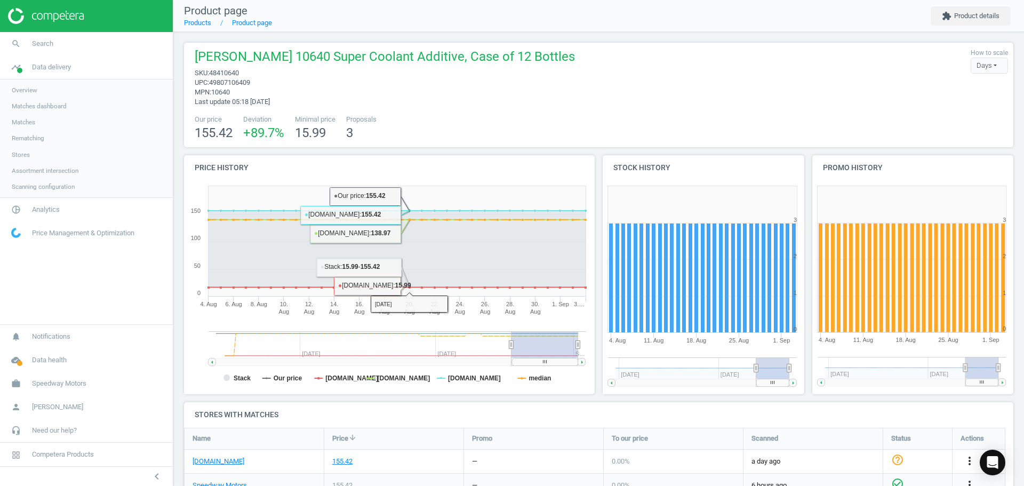
scroll to position [180, 0]
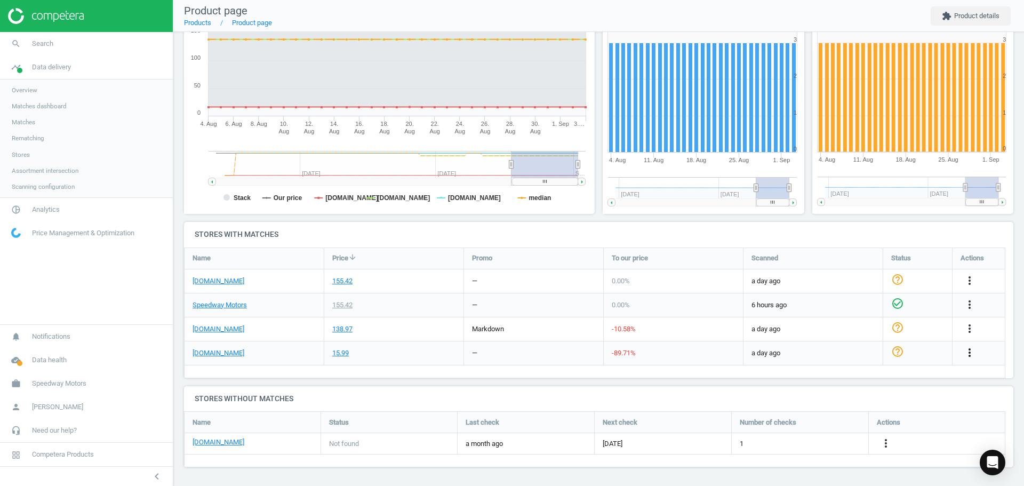
click at [971, 355] on icon "more_vert" at bounding box center [969, 352] width 13 height 13
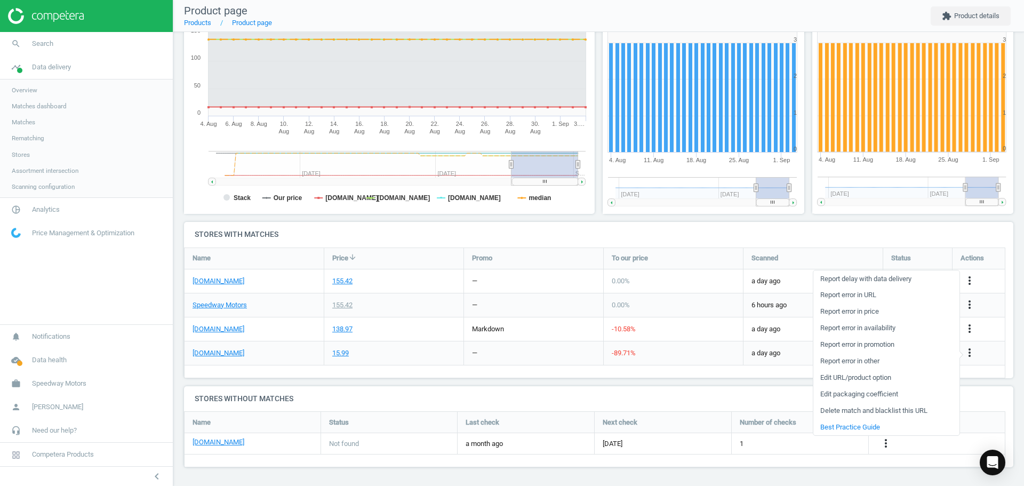
click at [879, 396] on link "Edit packaging coefficient" at bounding box center [887, 394] width 146 height 17
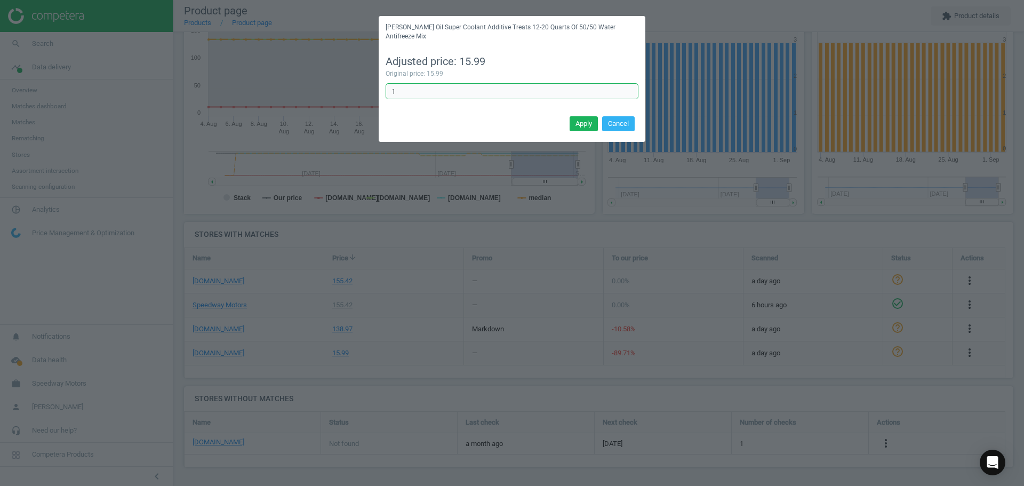
click at [430, 87] on input "1" at bounding box center [512, 91] width 253 height 16
type input "12"
click at [572, 116] on button "Apply" at bounding box center [584, 123] width 28 height 15
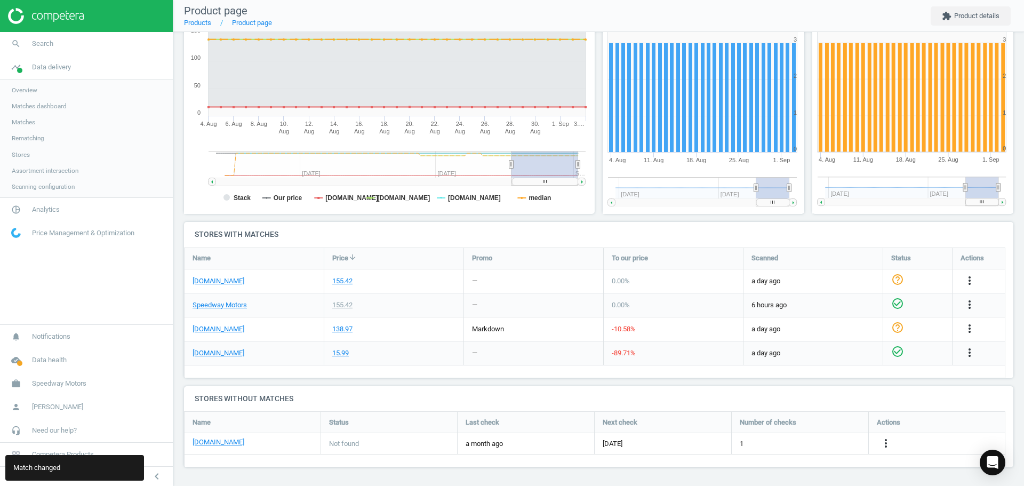
click at [893, 353] on icon "check_circle_outline" at bounding box center [897, 351] width 13 height 13
click at [898, 328] on icon "check_circle_outline" at bounding box center [897, 327] width 13 height 13
click at [897, 280] on icon "check_circle_outline" at bounding box center [897, 279] width 13 height 13
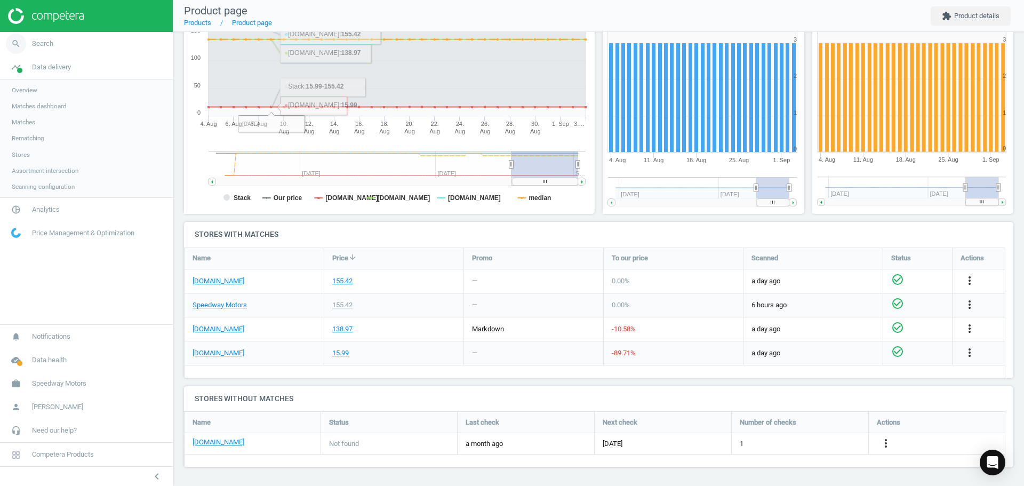
click at [42, 41] on span "Search" at bounding box center [42, 44] width 21 height 10
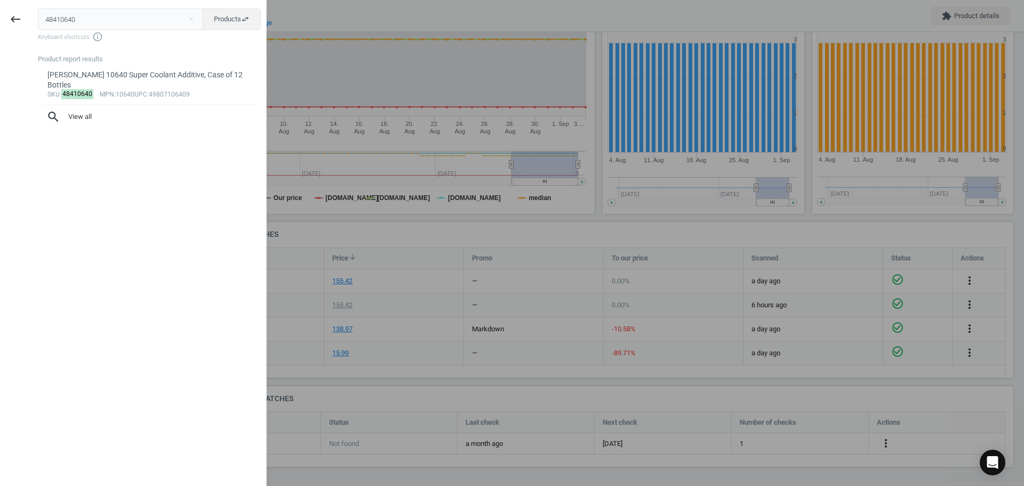
drag, startPoint x: 28, startPoint y: 25, endPoint x: 89, endPoint y: 21, distance: 61.4
click at [0, 27] on div "keyboard_backspace 48410640 close Products swap_horiz Keyboard shortcuts info_o…" at bounding box center [133, 245] width 267 height 486
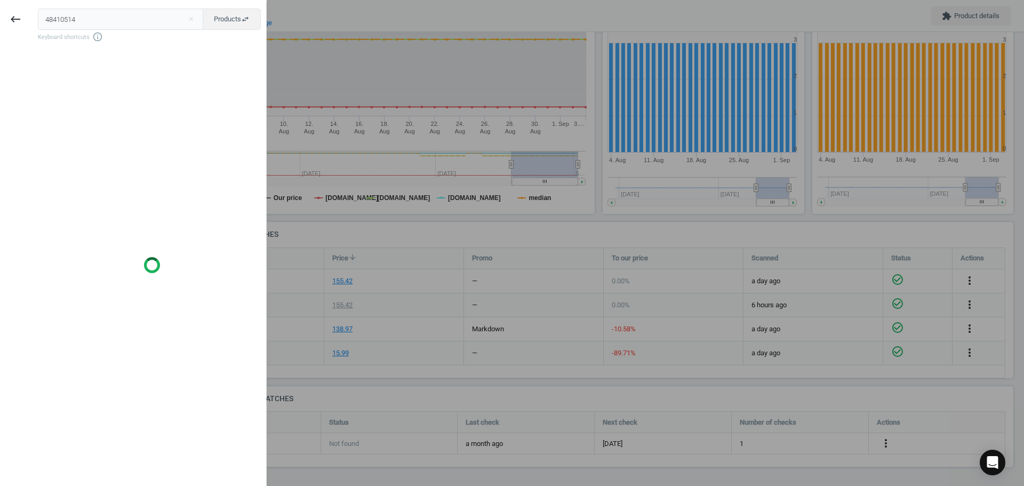
type input "48410514"
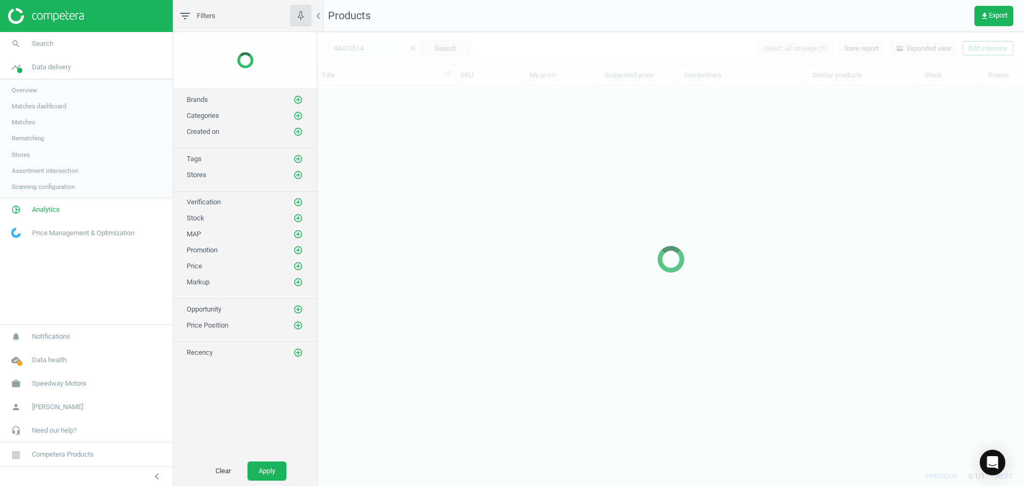
scroll to position [364, 699]
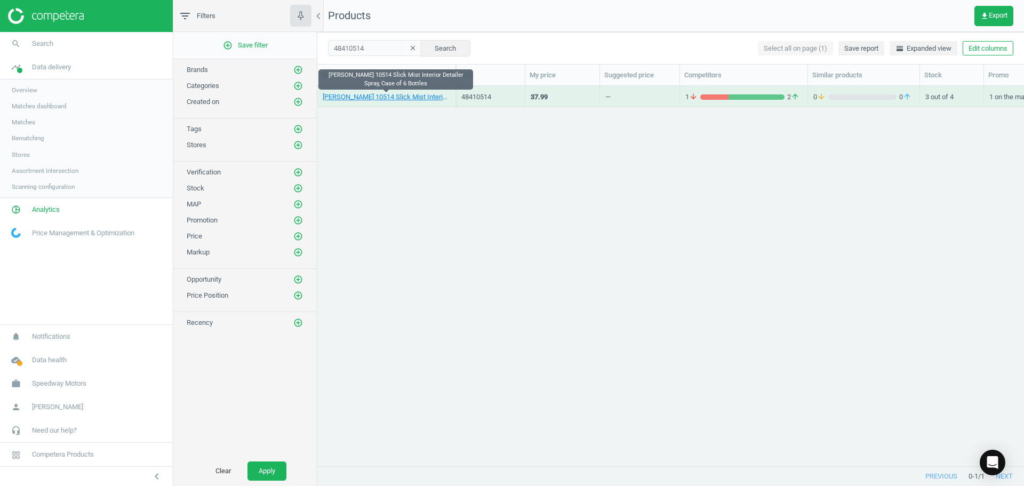
click at [400, 98] on link "[PERSON_NAME] 10514 Slick Mist Interior Detailer Spray, Case of 6 Bottles" at bounding box center [386, 97] width 127 height 10
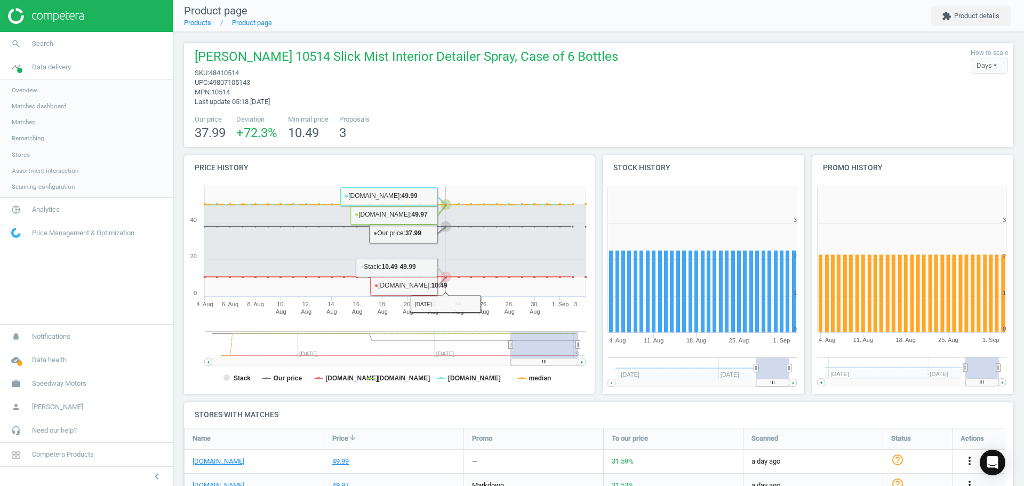
scroll to position [180, 0]
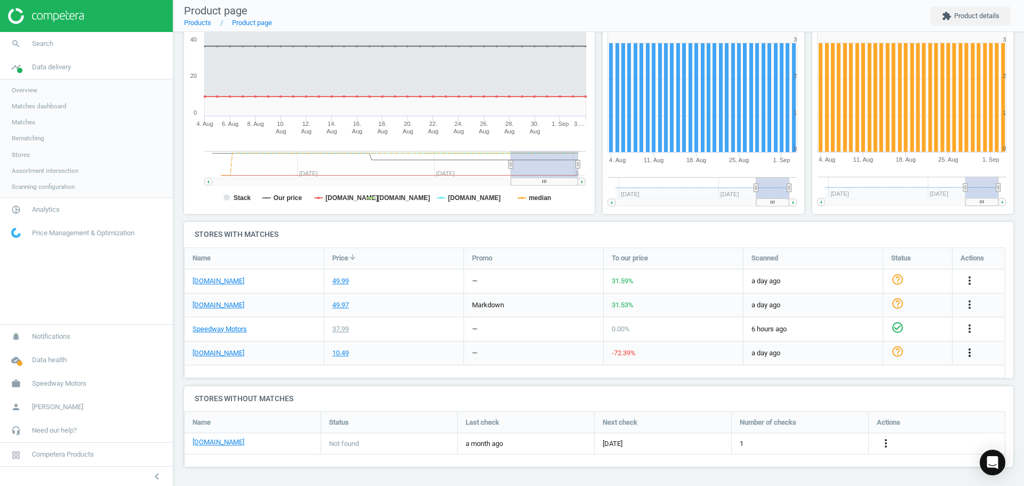
click at [965, 356] on icon "more_vert" at bounding box center [969, 352] width 13 height 13
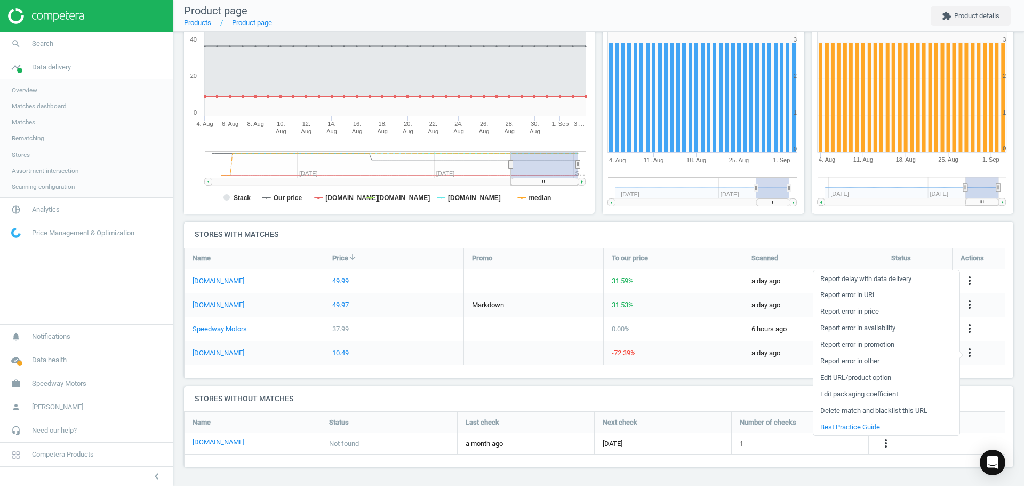
click at [863, 398] on link "Edit packaging coefficient" at bounding box center [887, 394] width 146 height 17
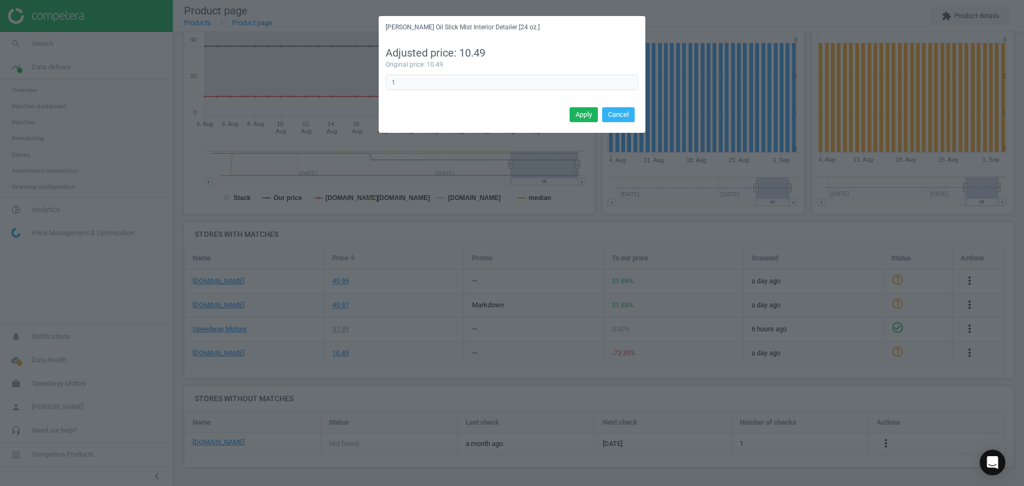
click at [364, 81] on div "[PERSON_NAME] Oil Slick Mist Interior Detailer [24 oz.] Adjusted price: 10.49 O…" at bounding box center [512, 243] width 1024 height 486
drag, startPoint x: 381, startPoint y: 86, endPoint x: 361, endPoint y: 85, distance: 20.8
click at [362, 86] on div "[PERSON_NAME] Oil Slick Mist Interior Detailer [24 oz.] Adjusted price: 10.49 O…" at bounding box center [512, 243] width 1024 height 486
type input "6"
click at [575, 115] on button "Apply" at bounding box center [584, 114] width 28 height 15
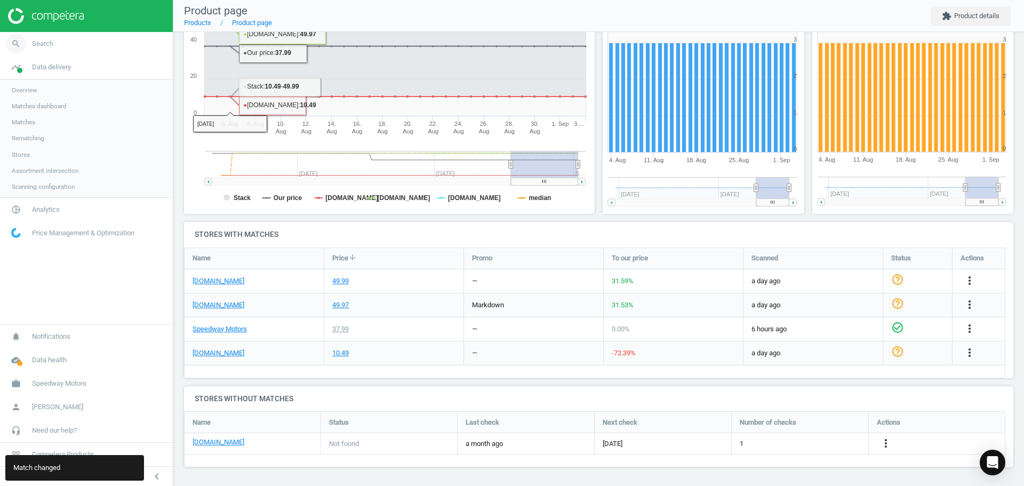
click at [38, 42] on span "Search" at bounding box center [42, 44] width 21 height 10
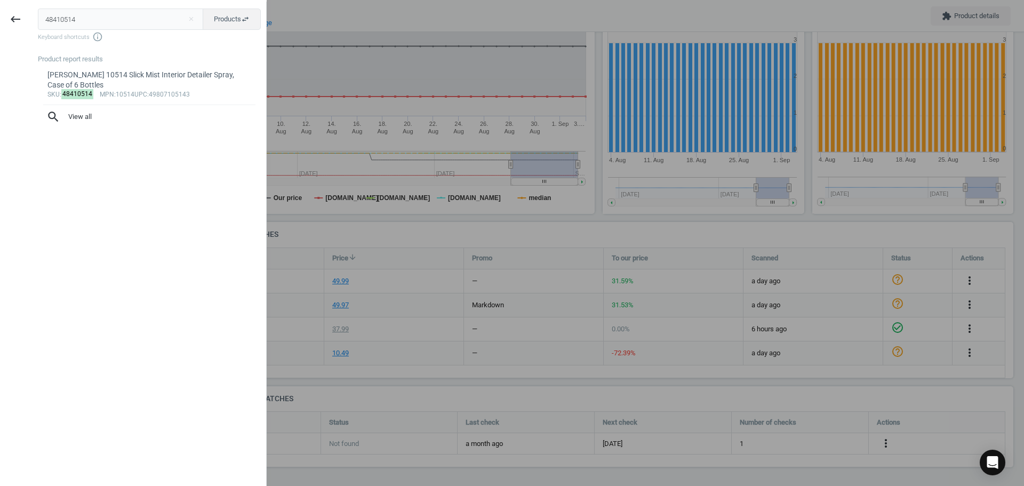
drag, startPoint x: 110, startPoint y: 21, endPoint x: 1, endPoint y: 21, distance: 109.9
click at [0, 21] on div "keyboard_backspace 48410514 close Products swap_horiz Keyboard shortcuts info_o…" at bounding box center [133, 245] width 267 height 486
type input "48410558"
click at [116, 78] on div "[PERSON_NAME] 10558 Slick Mist Car Care Detailing Kit, Case of 4" at bounding box center [149, 80] width 204 height 21
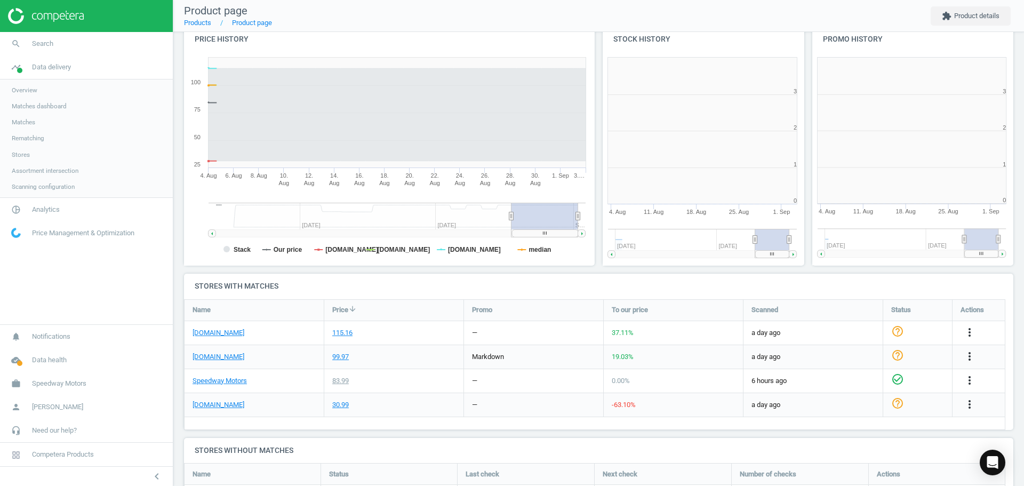
scroll to position [5, 5]
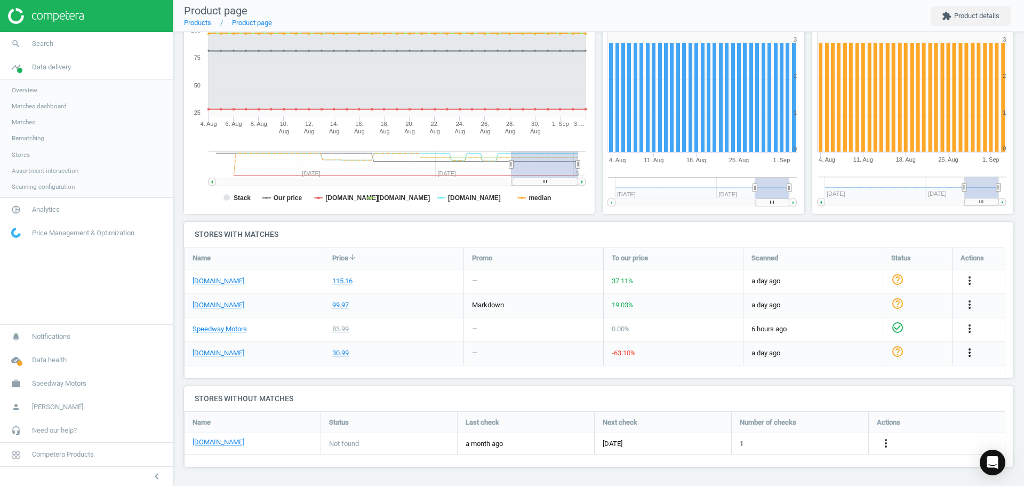
click at [968, 357] on icon "more_vert" at bounding box center [969, 352] width 13 height 13
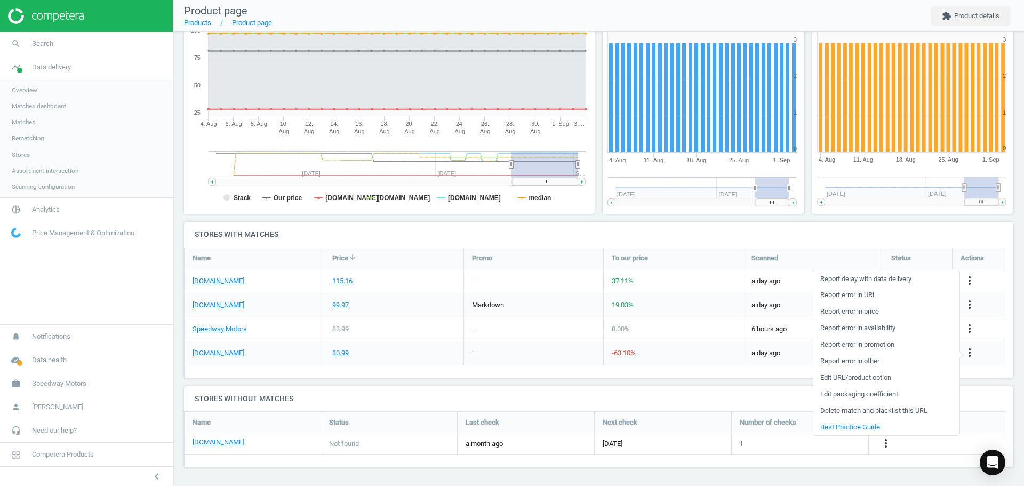
click at [866, 393] on link "Edit packaging coefficient" at bounding box center [887, 394] width 146 height 17
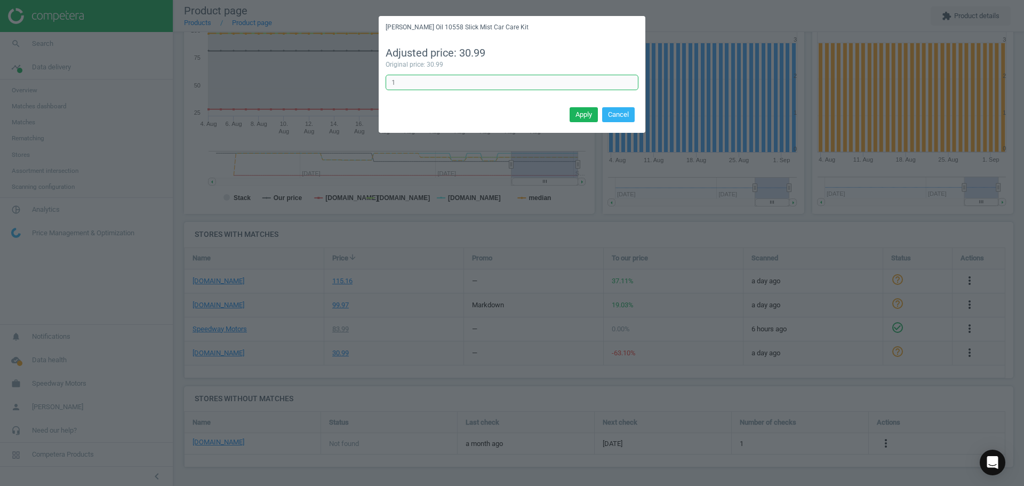
drag, startPoint x: 385, startPoint y: 83, endPoint x: 339, endPoint y: 83, distance: 45.9
click at [347, 83] on div "[PERSON_NAME] Oil 10558 Slick Mist Car Care Kit Adjusted price: 30.99 Original …" at bounding box center [512, 243] width 1024 height 486
type input "4"
click at [589, 117] on button "Apply" at bounding box center [584, 114] width 28 height 15
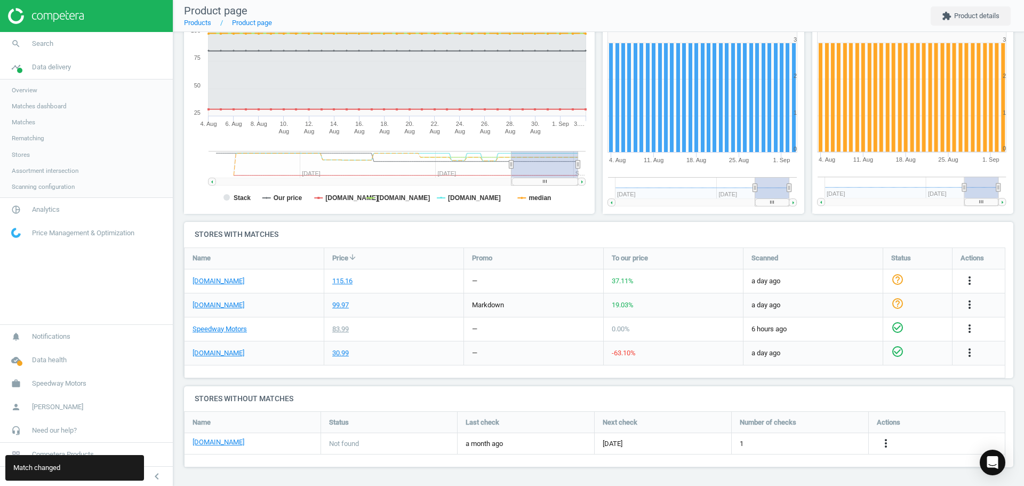
click at [901, 356] on icon "check_circle_outline" at bounding box center [897, 351] width 13 height 13
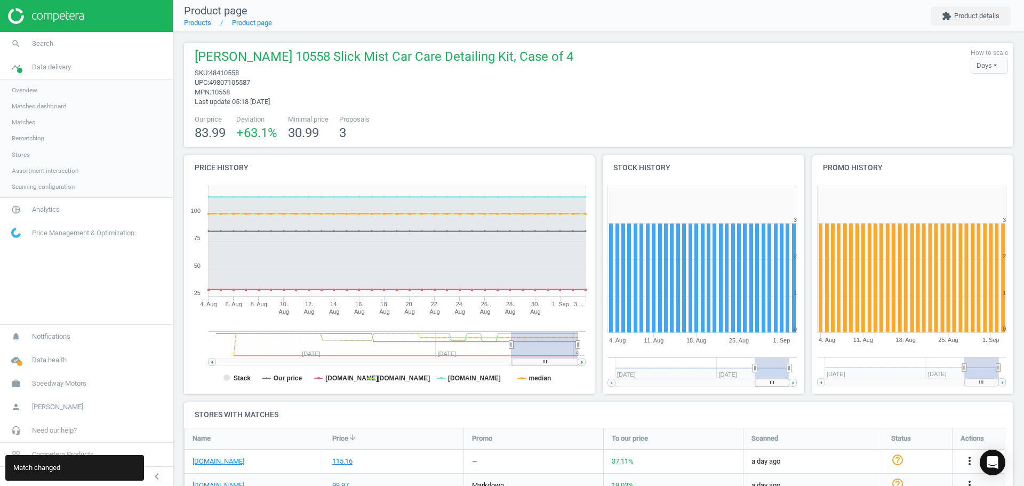
scroll to position [180, 0]
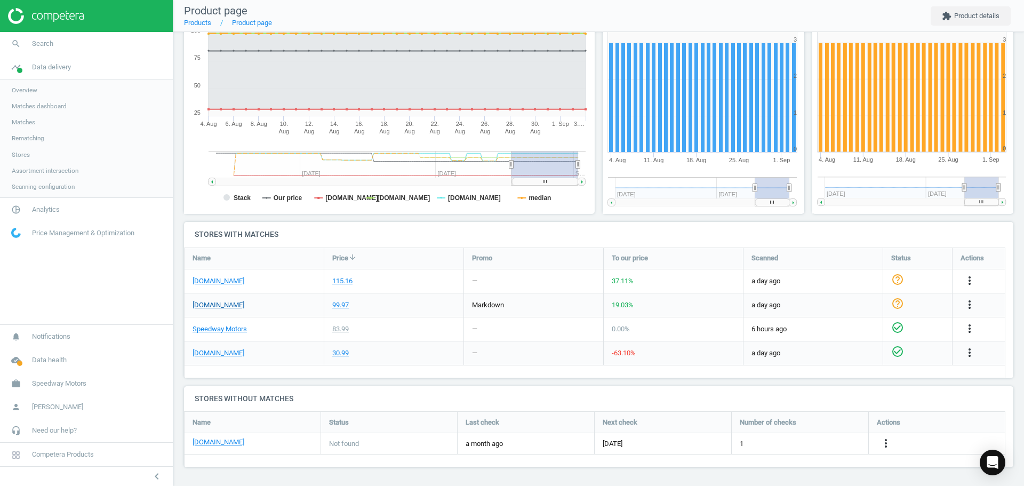
click at [227, 302] on link "[DOMAIN_NAME]" at bounding box center [219, 305] width 52 height 10
click at [234, 282] on link "[DOMAIN_NAME]" at bounding box center [219, 281] width 52 height 10
click at [212, 350] on link "[DOMAIN_NAME]" at bounding box center [219, 353] width 52 height 10
click at [223, 304] on link "[DOMAIN_NAME]" at bounding box center [219, 305] width 52 height 10
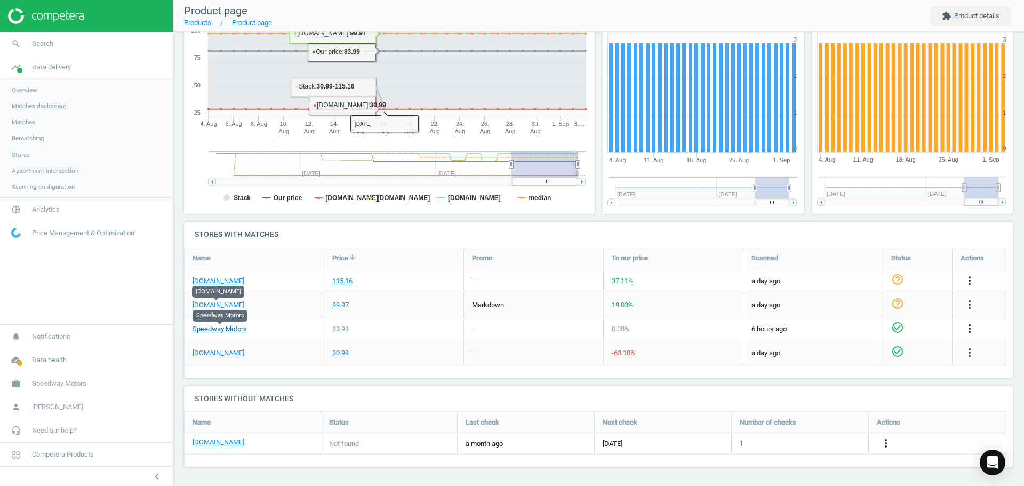
click at [226, 328] on link "Speedway Motors" at bounding box center [220, 329] width 54 height 10
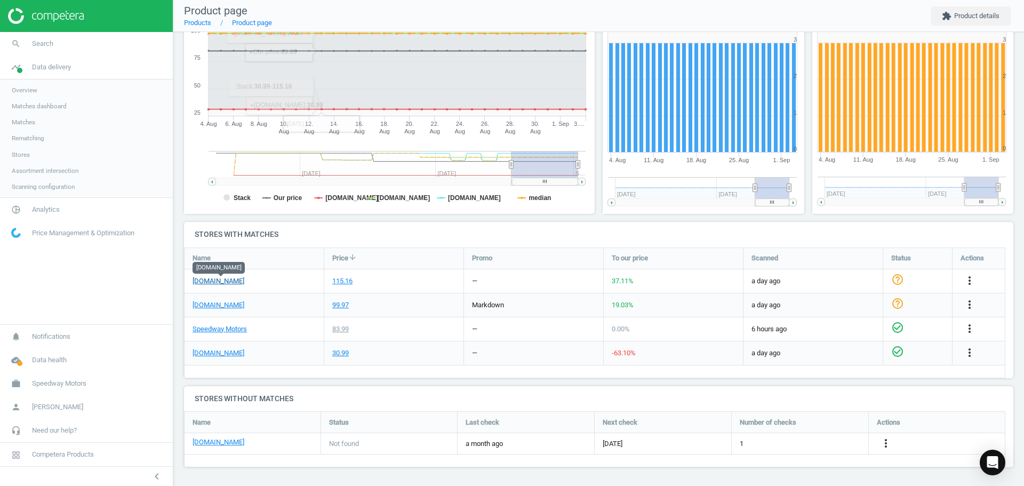
click at [235, 280] on link "[DOMAIN_NAME]" at bounding box center [219, 281] width 52 height 10
click at [903, 282] on icon "check_circle_outline" at bounding box center [897, 279] width 13 height 13
click at [901, 302] on icon "help_outline" at bounding box center [897, 303] width 13 height 13
